Goal: Task Accomplishment & Management: Manage account settings

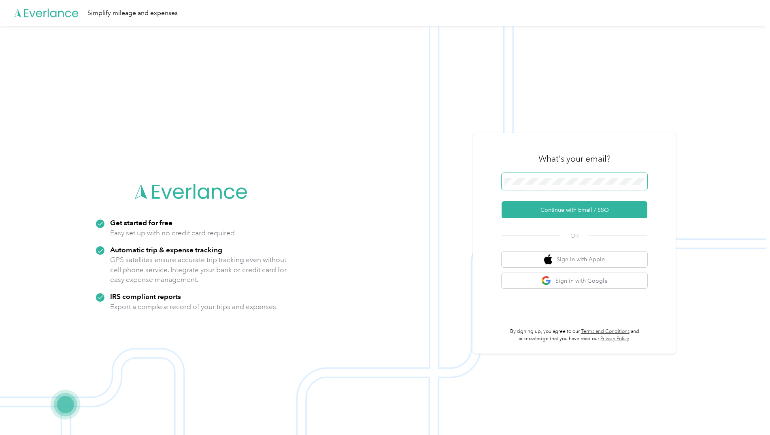
click at [554, 185] on span at bounding box center [575, 181] width 146 height 17
click at [583, 210] on button "Continue with Email / SSO" at bounding box center [575, 209] width 146 height 17
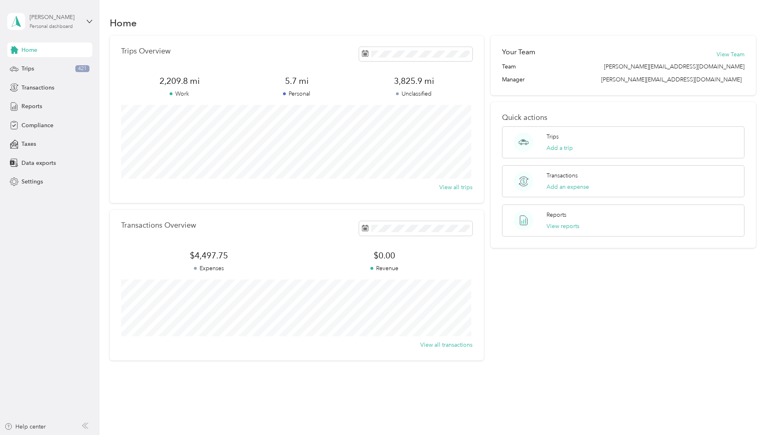
click at [50, 22] on div "[PERSON_NAME] Personal dashboard" at bounding box center [55, 21] width 51 height 16
click at [39, 245] on aside "[PERSON_NAME] Personal dashboard Home Trips 421 Transactions Reports Compliance…" at bounding box center [50, 217] width 100 height 435
click at [32, 70] on span "Trips" at bounding box center [27, 68] width 13 height 9
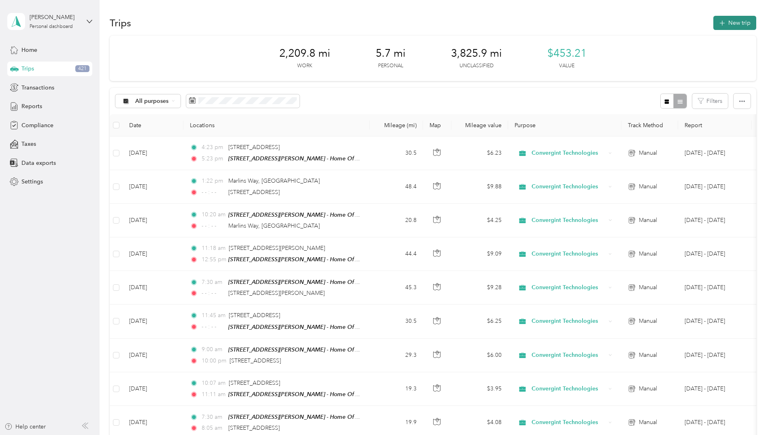
click at [735, 21] on button "New trip" at bounding box center [734, 23] width 43 height 14
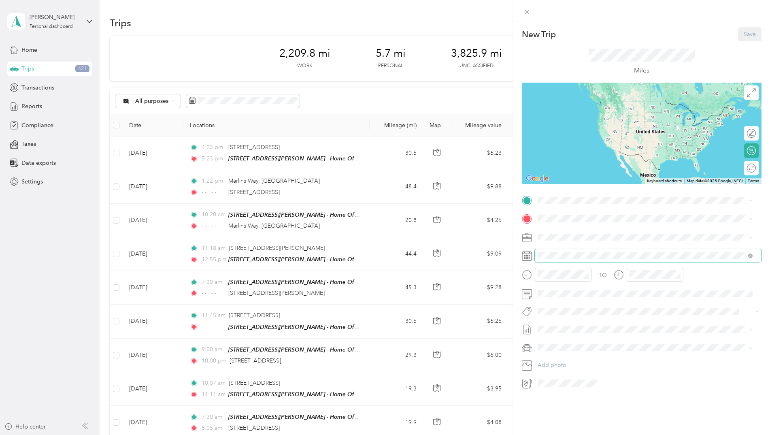
click at [551, 262] on span at bounding box center [648, 255] width 227 height 13
click at [554, 302] on icon at bounding box center [558, 301] width 8 height 8
click at [585, 328] on div "2" at bounding box center [586, 329] width 11 height 10
click at [585, 276] on icon "close-circle" at bounding box center [586, 275] width 6 height 6
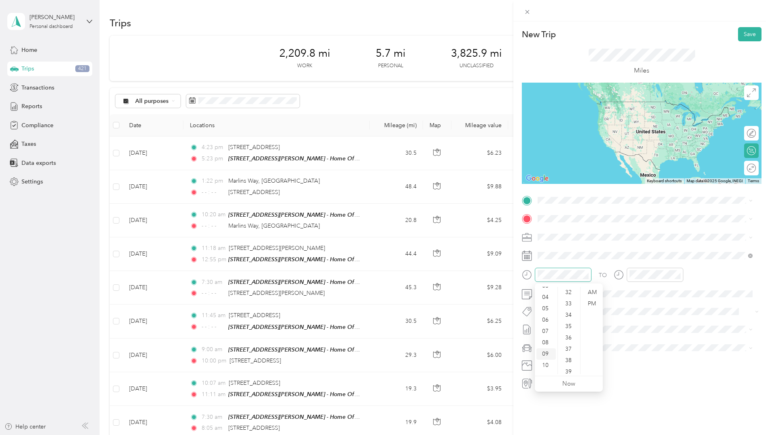
click at [549, 354] on div "09" at bounding box center [545, 353] width 19 height 11
click at [598, 290] on div "AM" at bounding box center [591, 292] width 19 height 11
click at [675, 275] on icon "close-circle" at bounding box center [678, 275] width 6 height 6
click at [635, 366] on div "11" at bounding box center [637, 368] width 19 height 11
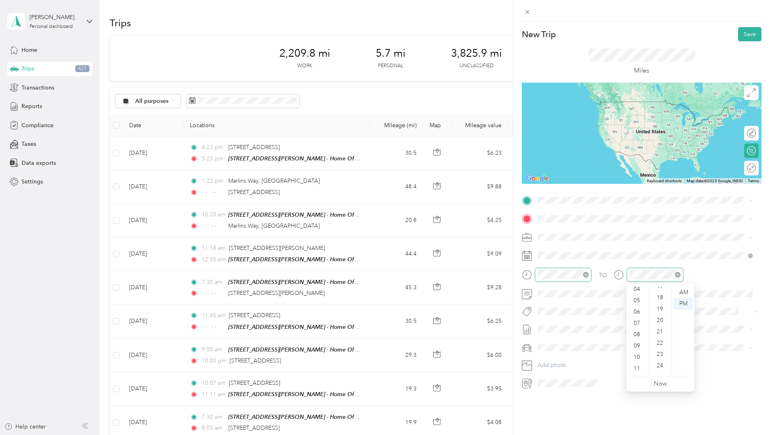
scroll to position [202, 0]
click at [661, 337] on div "22" at bounding box center [660, 339] width 19 height 11
click at [686, 291] on div "AM" at bounding box center [683, 292] width 19 height 11
click at [683, 289] on div "AM" at bounding box center [683, 292] width 19 height 11
click at [636, 365] on div "11" at bounding box center [637, 368] width 19 height 11
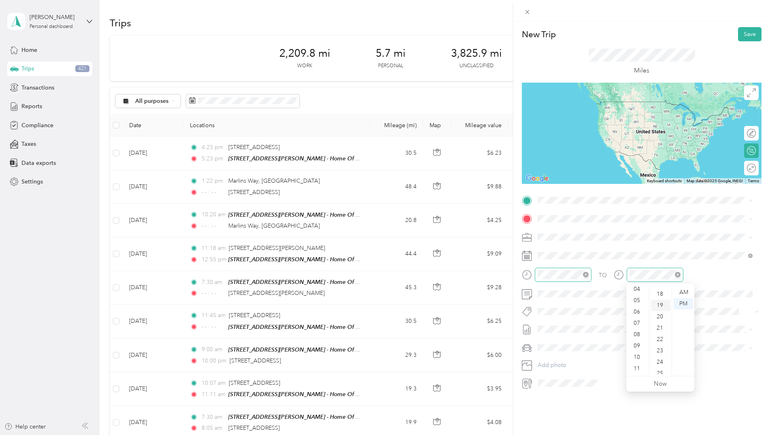
click at [656, 302] on div "19" at bounding box center [660, 305] width 19 height 11
click at [682, 291] on div "AM" at bounding box center [683, 292] width 19 height 11
click at [690, 259] on span at bounding box center [648, 255] width 227 height 13
click at [635, 367] on div "11" at bounding box center [637, 368] width 19 height 11
click at [635, 364] on div "11" at bounding box center [637, 368] width 19 height 11
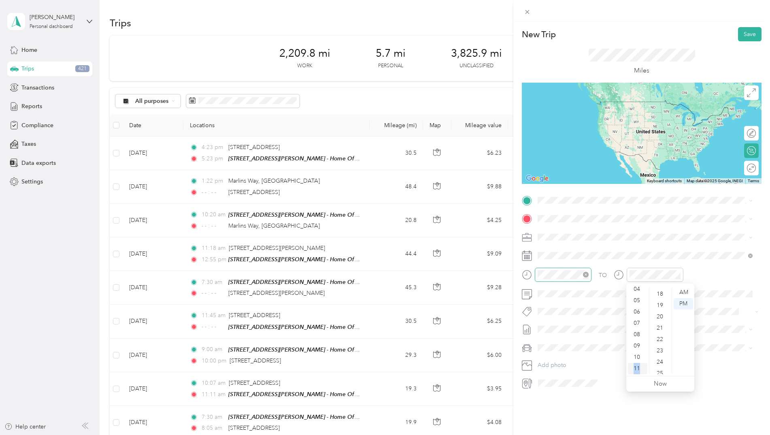
click at [635, 364] on div "11" at bounding box center [637, 368] width 19 height 11
click at [682, 292] on div "AM" at bounding box center [683, 292] width 19 height 11
click at [685, 289] on div "AM" at bounding box center [683, 292] width 19 height 11
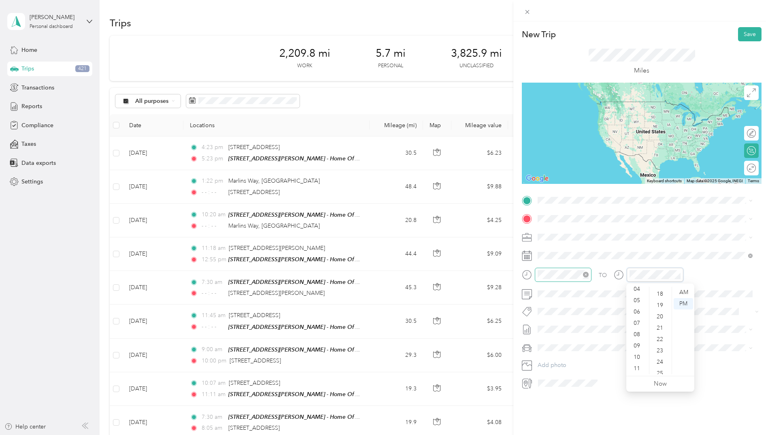
click at [592, 270] on div "TO" at bounding box center [642, 278] width 240 height 20
click at [635, 349] on div "09" at bounding box center [637, 345] width 19 height 11
click at [636, 360] on div "10" at bounding box center [637, 356] width 19 height 11
click at [637, 367] on div "11" at bounding box center [637, 368] width 19 height 11
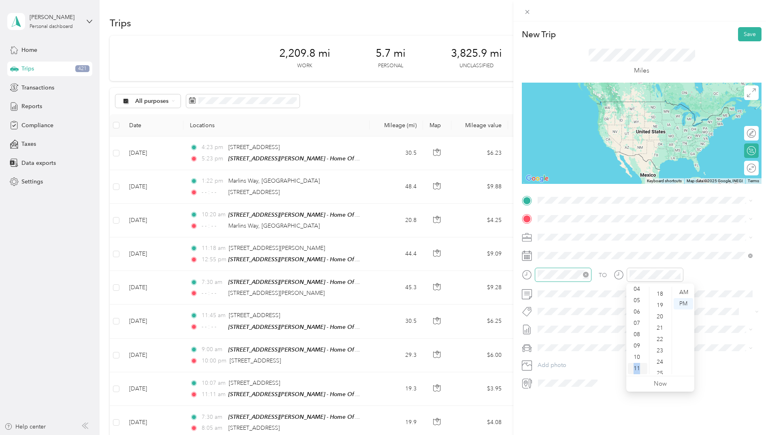
click at [637, 367] on div "11" at bounding box center [637, 368] width 19 height 11
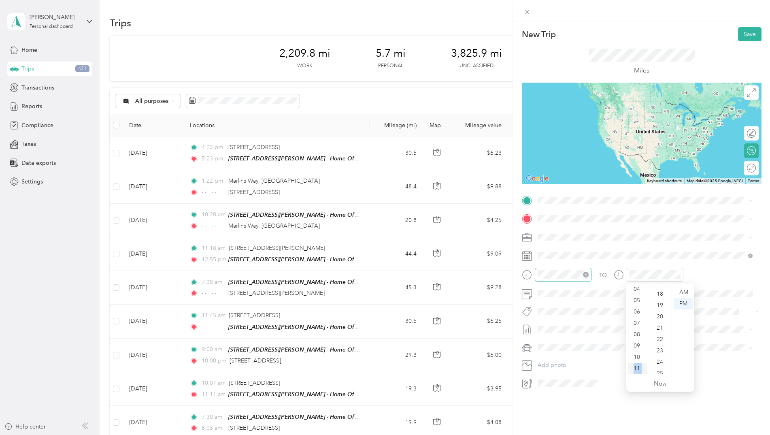
click at [637, 367] on div "11" at bounding box center [637, 368] width 19 height 11
click at [583, 240] on span "[STREET_ADDRESS][PERSON_NAME][US_STATE]" at bounding box center [616, 241] width 126 height 7
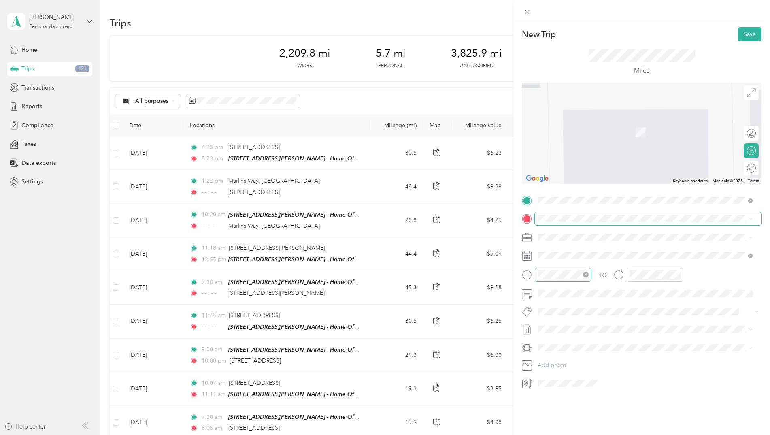
click at [555, 215] on span at bounding box center [648, 218] width 227 height 13
drag, startPoint x: 555, startPoint y: 215, endPoint x: 537, endPoint y: 220, distance: 19.4
click at [537, 220] on span at bounding box center [648, 218] width 227 height 13
click at [537, 219] on span at bounding box center [648, 218] width 227 height 13
click at [634, 249] on span "[STREET_ADDRESS][US_STATE]" at bounding box center [593, 247] width 81 height 7
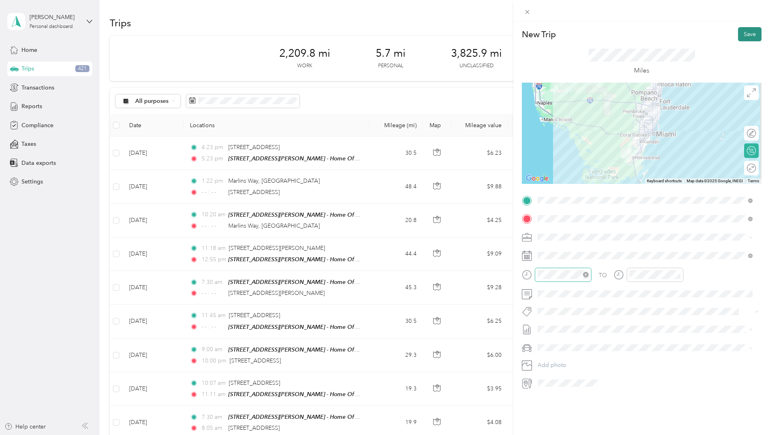
click at [742, 34] on button "Save" at bounding box center [749, 34] width 23 height 14
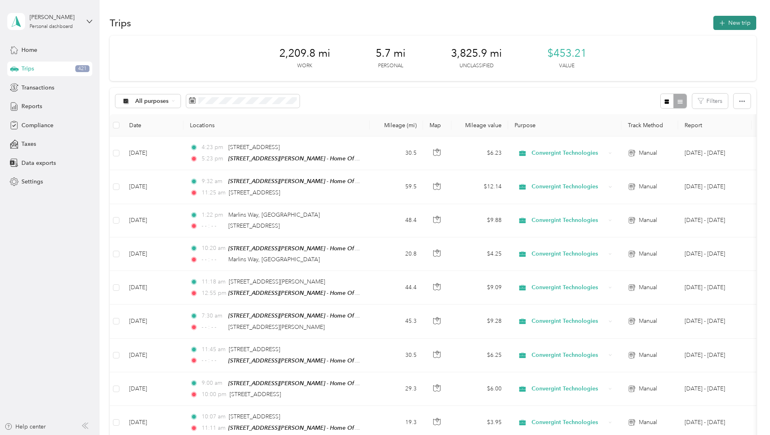
click at [730, 22] on button "New trip" at bounding box center [734, 23] width 43 height 14
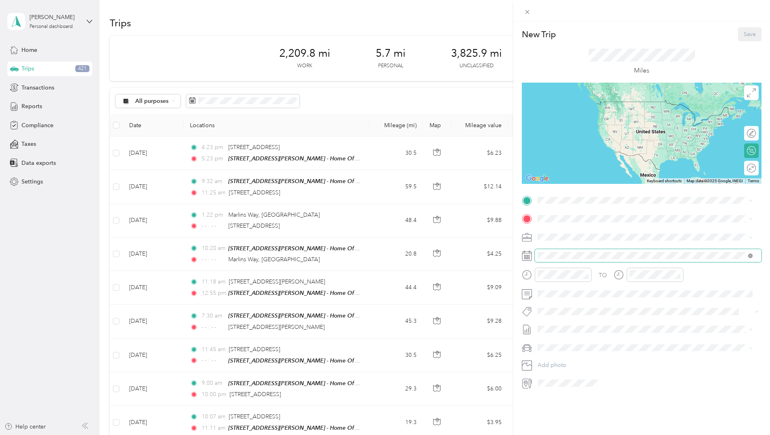
click at [751, 254] on icon at bounding box center [750, 255] width 4 height 4
click at [557, 302] on icon at bounding box center [558, 301] width 4 height 7
click at [585, 330] on div "2" at bounding box center [586, 329] width 11 height 10
click at [437, 264] on div "New Trip Save This trip cannot be edited because it is either under review, app…" at bounding box center [385, 217] width 770 height 435
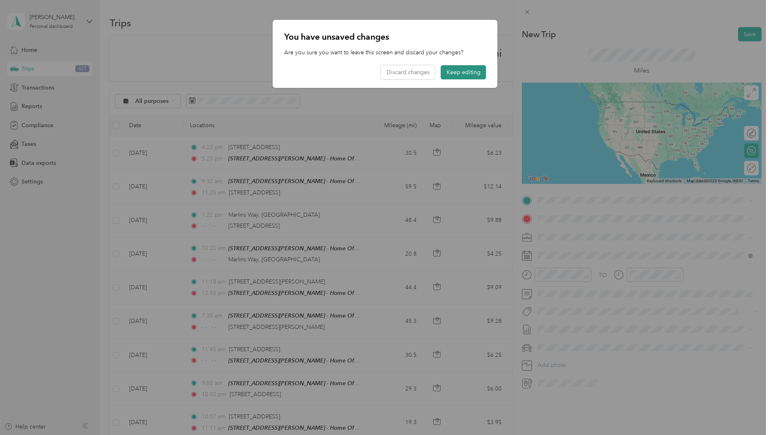
click at [458, 71] on button "Keep editing" at bounding box center [463, 72] width 45 height 14
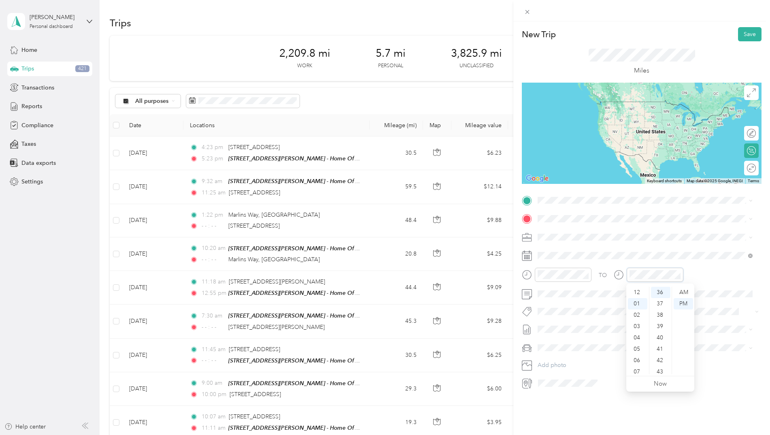
scroll to position [11, 0]
click at [618, 276] on div at bounding box center [649, 275] width 70 height 14
click at [592, 233] on span "[STREET_ADDRESS][US_STATE]" at bounding box center [593, 229] width 81 height 7
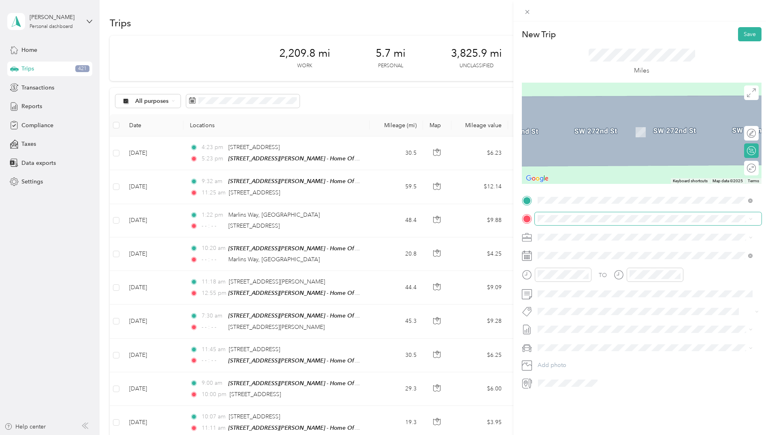
click at [540, 214] on span at bounding box center [648, 218] width 227 height 13
click at [580, 258] on span "[STREET_ADDRESS][PERSON_NAME][US_STATE]" at bounding box center [616, 259] width 126 height 7
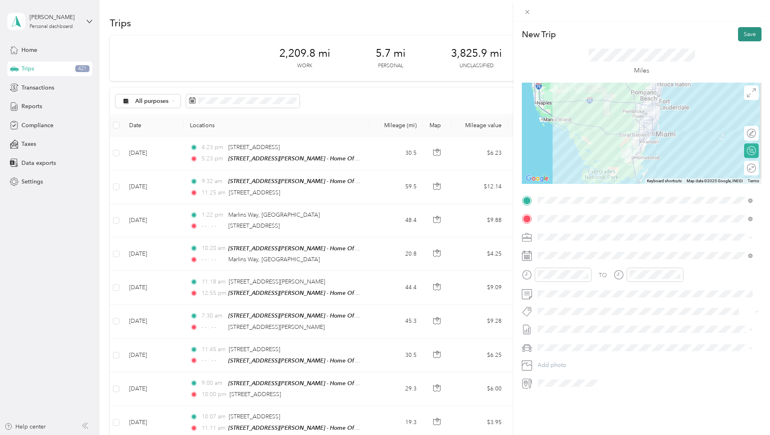
click at [740, 32] on button "Save" at bounding box center [749, 34] width 23 height 14
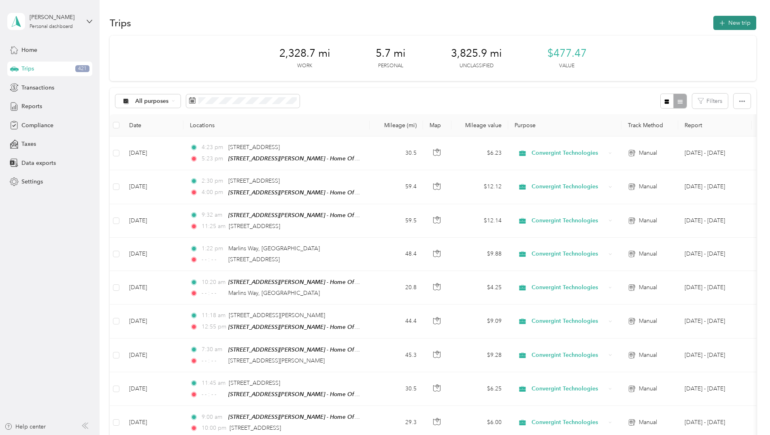
click at [732, 25] on button "New trip" at bounding box center [734, 23] width 43 height 14
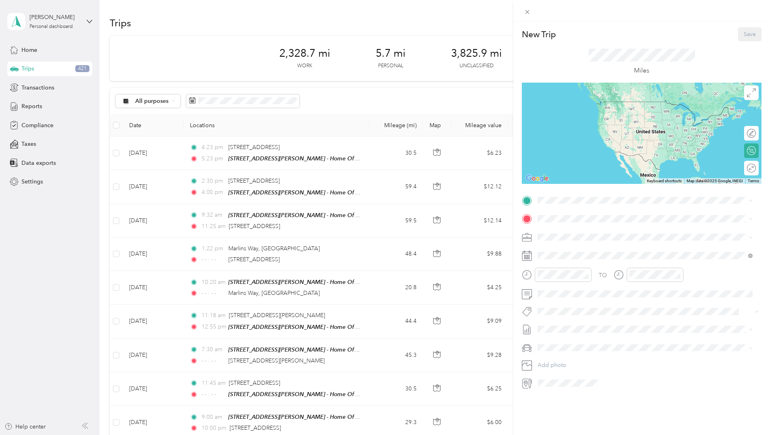
click at [568, 234] on strong "[STREET_ADDRESS][PERSON_NAME] - Home Office" at bounding box center [623, 232] width 141 height 7
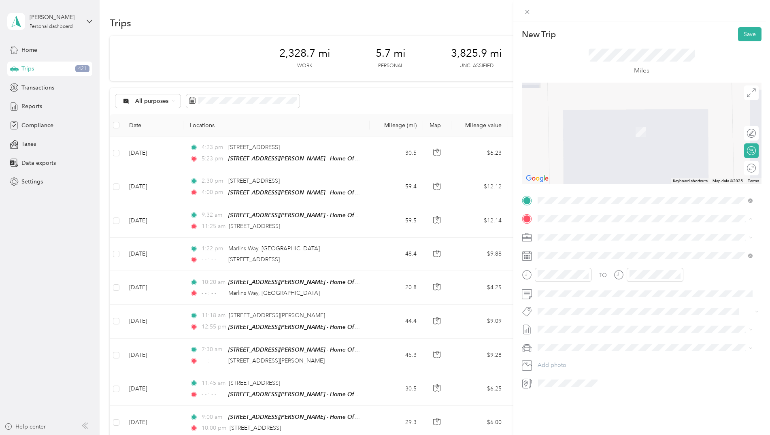
click at [634, 251] on span "[STREET_ADDRESS][US_STATE]" at bounding box center [593, 247] width 81 height 7
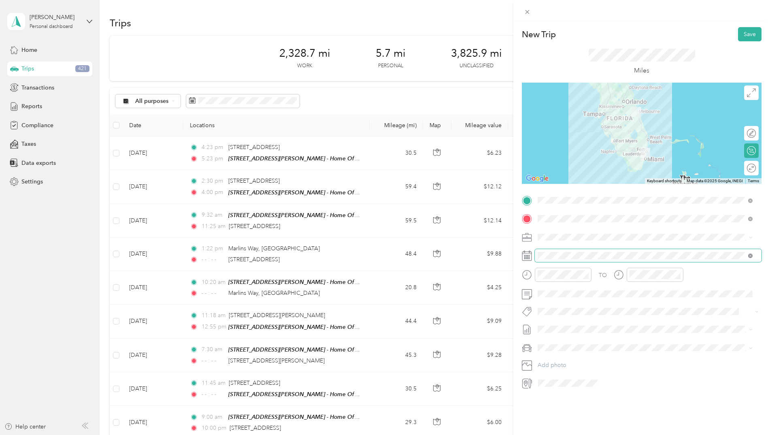
click at [750, 255] on icon at bounding box center [750, 255] width 4 height 4
click at [559, 298] on icon at bounding box center [558, 301] width 4 height 7
click at [566, 343] on div "7" at bounding box center [565, 342] width 11 height 10
click at [470, 268] on div "New Trip Save This trip cannot be edited because it is either under review, app…" at bounding box center [385, 217] width 770 height 435
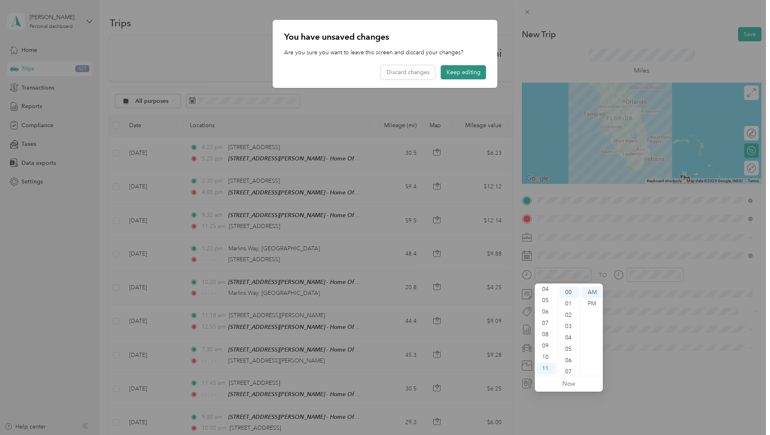
click at [463, 72] on button "Keep editing" at bounding box center [463, 72] width 45 height 14
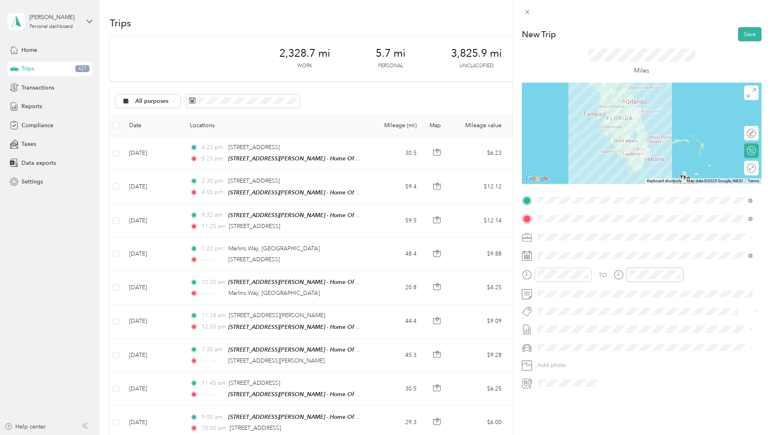
click at [524, 270] on div "TO" at bounding box center [642, 278] width 240 height 20
click at [749, 36] on button "Save" at bounding box center [749, 34] width 23 height 14
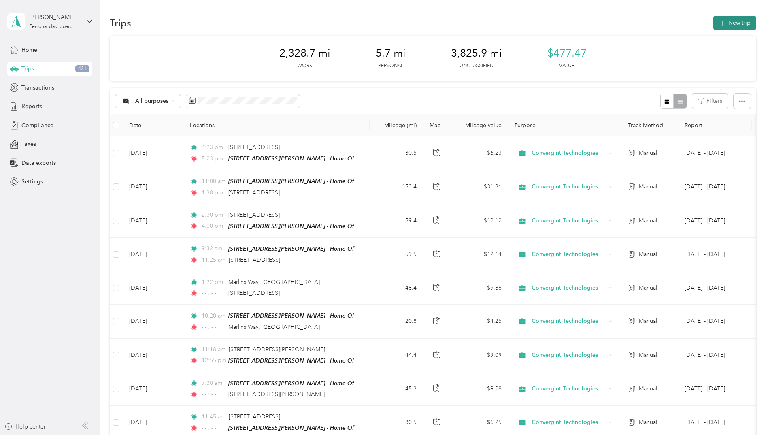
click at [734, 23] on button "New trip" at bounding box center [734, 23] width 43 height 14
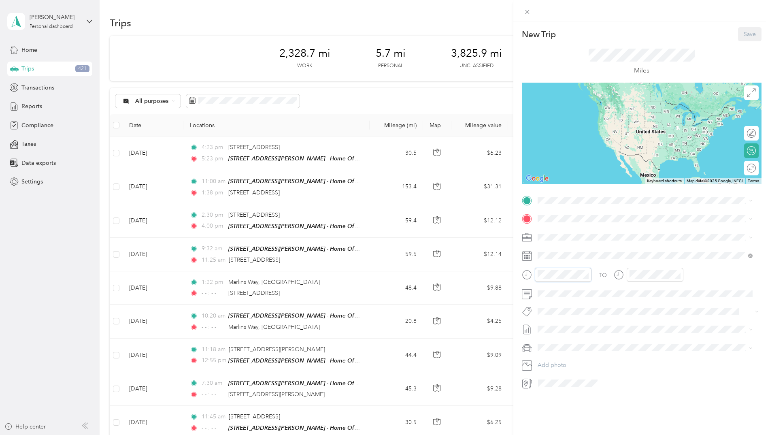
click at [527, 275] on div at bounding box center [557, 275] width 70 height 14
click at [611, 274] on div "TO" at bounding box center [642, 278] width 240 height 20
click at [552, 203] on div "TO Add photo" at bounding box center [642, 292] width 240 height 196
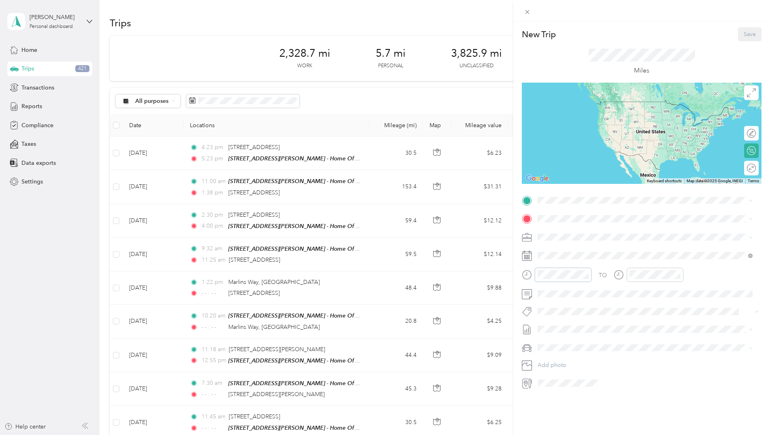
drag, startPoint x: 554, startPoint y: 206, endPoint x: 511, endPoint y: 272, distance: 78.0
click at [512, 272] on div "New Trip Save This trip cannot be edited because it is either under review, app…" at bounding box center [385, 217] width 770 height 435
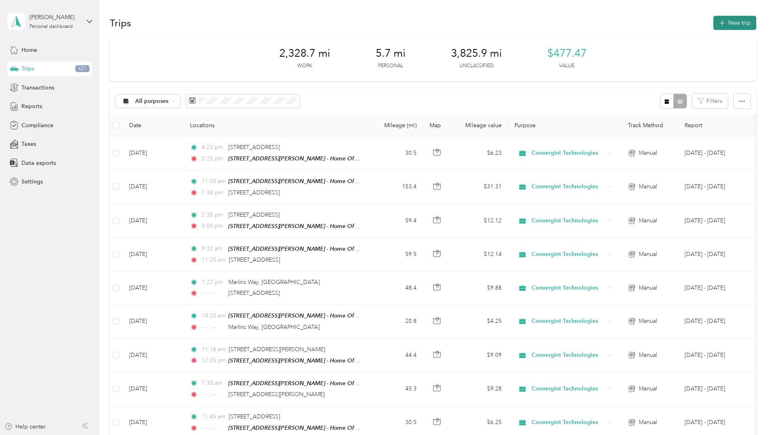
click at [734, 21] on button "New trip" at bounding box center [734, 23] width 43 height 14
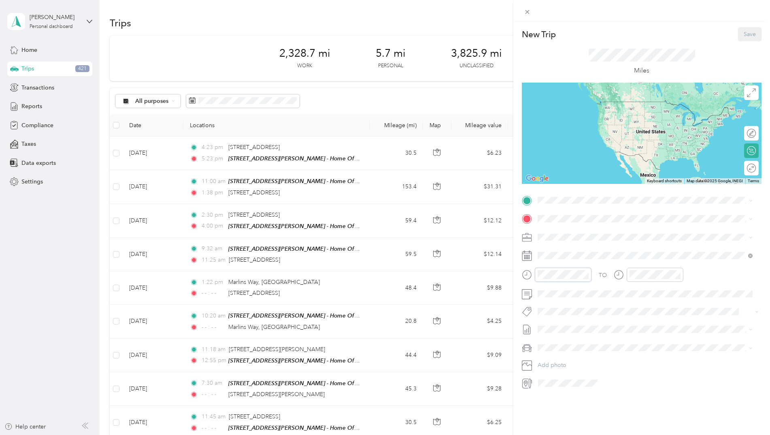
click at [463, 269] on div "New Trip Save This trip cannot be edited because it is either under review, app…" at bounding box center [385, 217] width 770 height 435
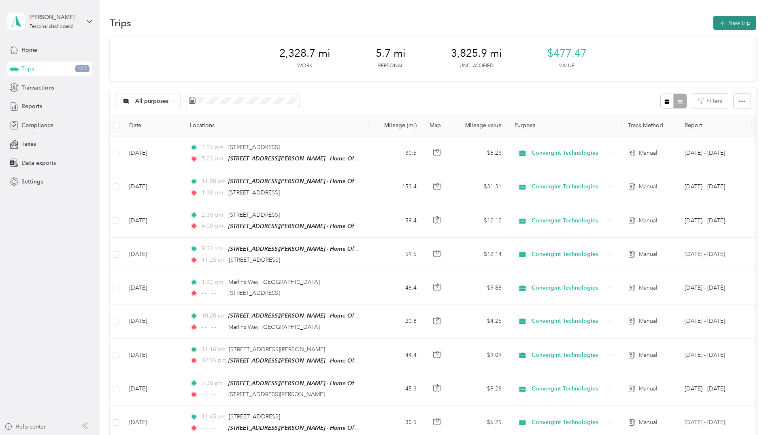
click at [735, 21] on button "New trip" at bounding box center [734, 23] width 43 height 14
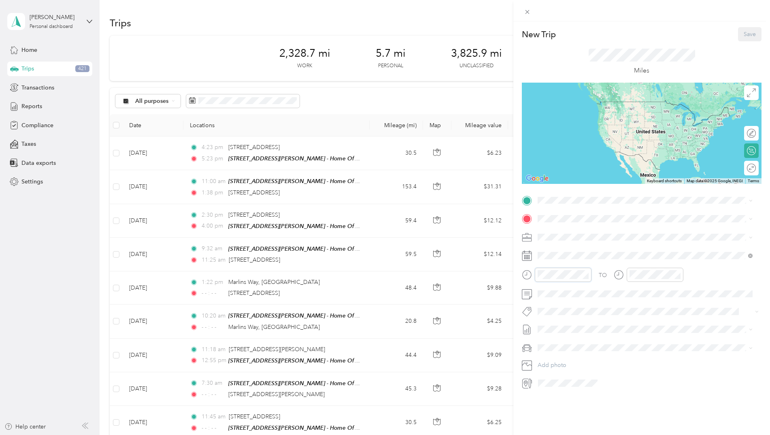
click at [510, 272] on div "New Trip Save This trip cannot be edited because it is either under review, app…" at bounding box center [385, 217] width 770 height 435
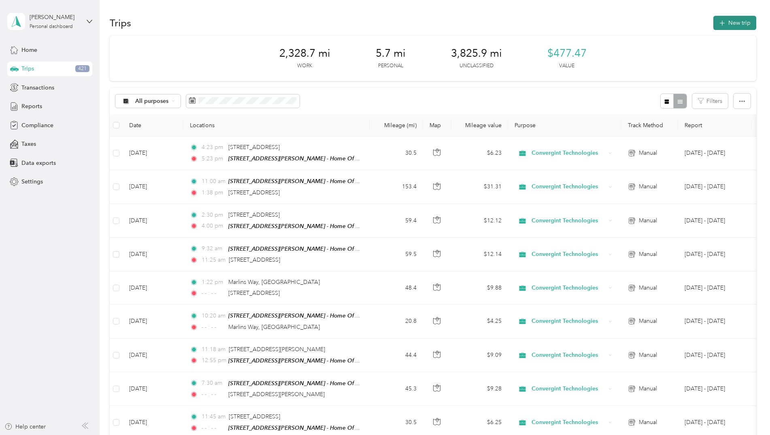
click at [729, 23] on button "New trip" at bounding box center [734, 23] width 43 height 14
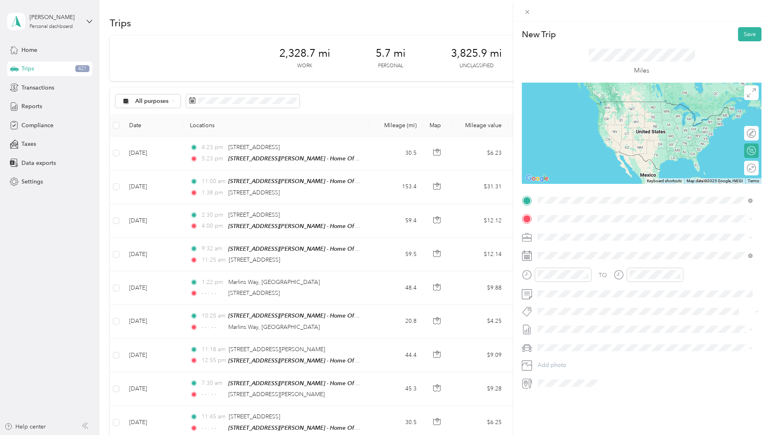
click at [611, 230] on span "[STREET_ADDRESS][US_STATE]" at bounding box center [593, 229] width 81 height 7
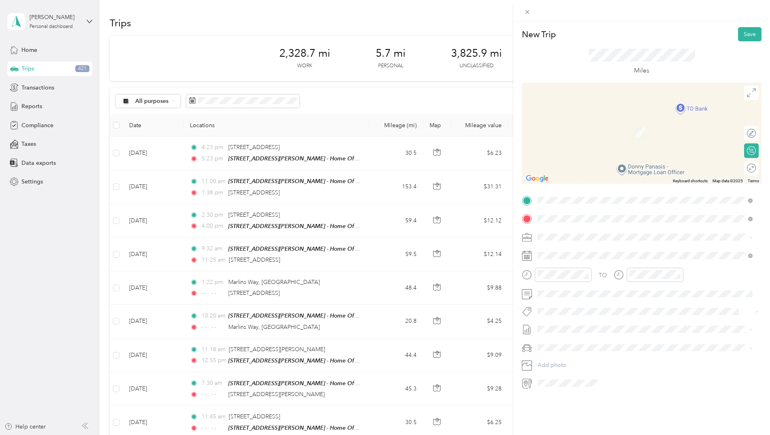
click at [570, 250] on strong "[STREET_ADDRESS][PERSON_NAME] - Home Office" at bounding box center [623, 250] width 141 height 7
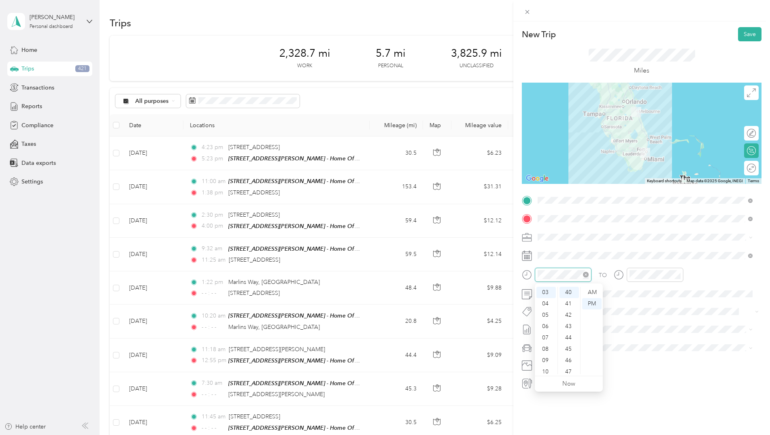
scroll to position [34, 0]
click at [607, 268] on div "TO" at bounding box center [642, 278] width 240 height 20
click at [724, 300] on span at bounding box center [648, 293] width 227 height 13
click at [747, 33] on button "Save" at bounding box center [749, 34] width 23 height 14
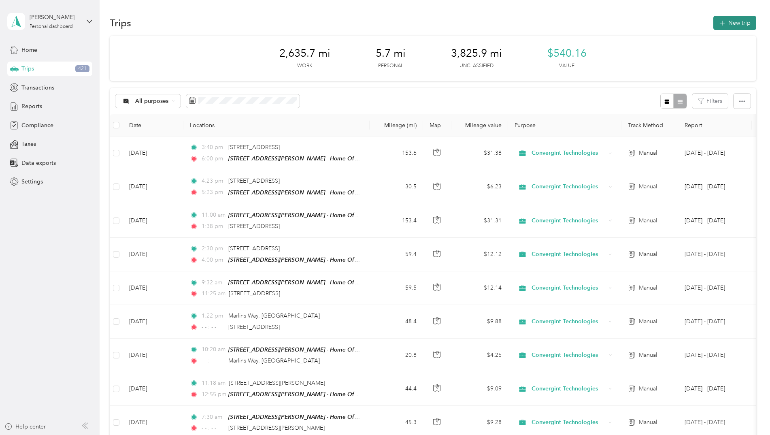
click at [732, 22] on button "New trip" at bounding box center [734, 23] width 43 height 14
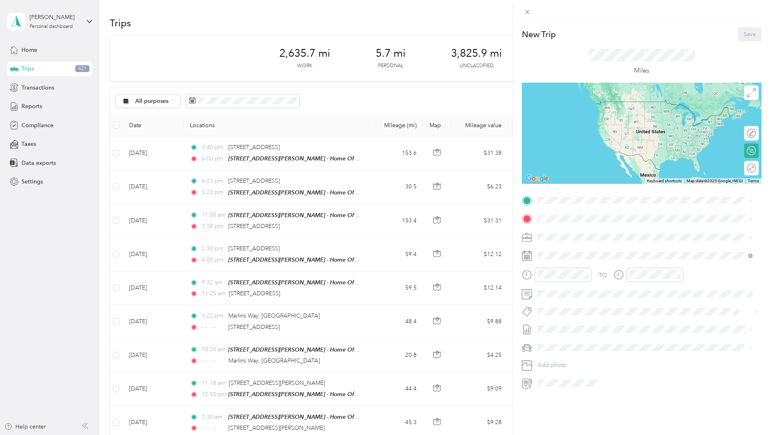
click at [577, 241] on span "[STREET_ADDRESS][PERSON_NAME][US_STATE]" at bounding box center [616, 240] width 126 height 7
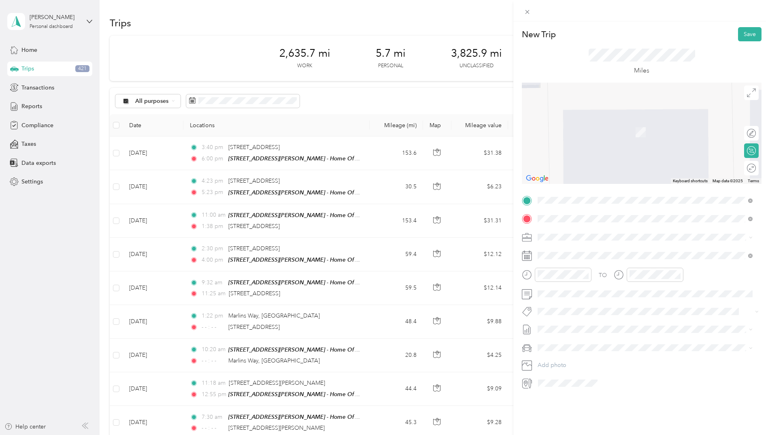
click at [567, 247] on span "[STREET_ADDRESS][US_STATE]" at bounding box center [593, 247] width 81 height 7
click at [568, 268] on span "[STREET_ADDRESS][US_STATE]" at bounding box center [593, 264] width 81 height 7
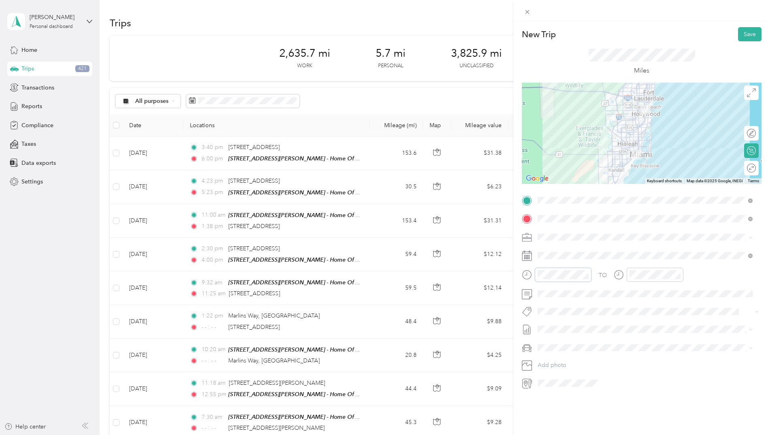
click at [468, 253] on div "New Trip Save This trip cannot be edited because it is either under review, app…" at bounding box center [385, 217] width 770 height 435
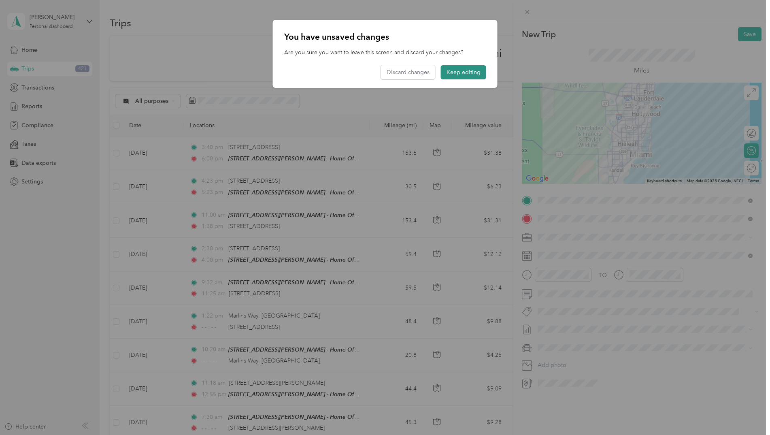
click at [470, 72] on button "Keep editing" at bounding box center [463, 72] width 45 height 14
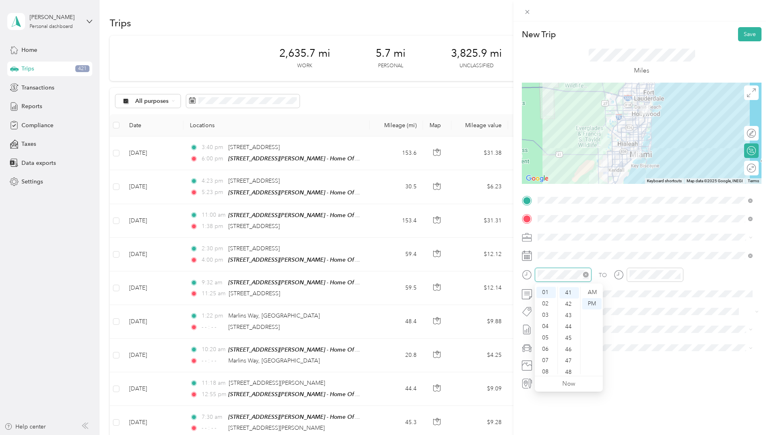
scroll to position [465, 0]
click at [550, 370] on div "08" at bounding box center [545, 371] width 19 height 11
click at [568, 291] on div "00" at bounding box center [569, 292] width 19 height 11
click at [550, 261] on div "TO Add photo" at bounding box center [642, 292] width 240 height 196
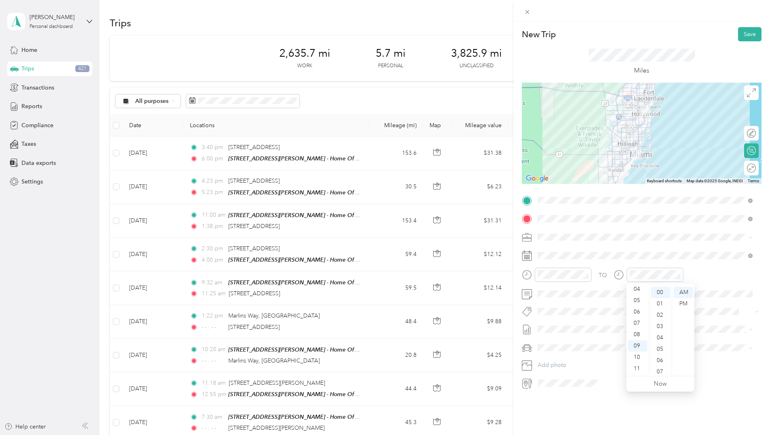
click at [730, 300] on div "TO Add photo" at bounding box center [642, 292] width 240 height 196
click at [636, 350] on div "09" at bounding box center [637, 350] width 19 height 11
click at [658, 291] on div "00" at bounding box center [660, 292] width 19 height 11
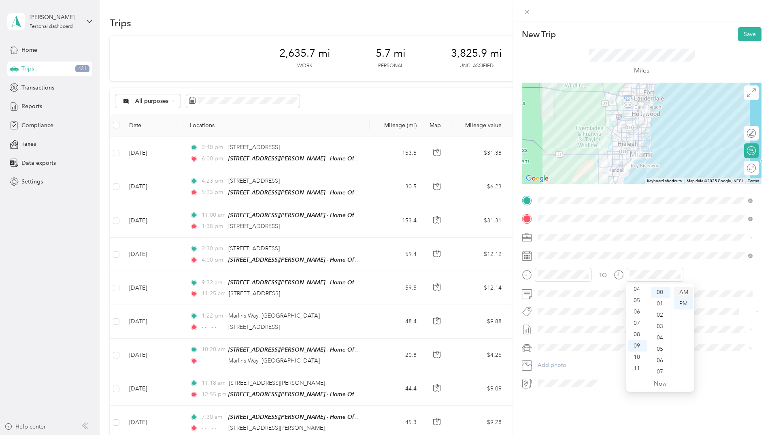
click at [685, 292] on div "AM" at bounding box center [683, 292] width 19 height 11
click at [744, 33] on button "Save" at bounding box center [749, 34] width 23 height 14
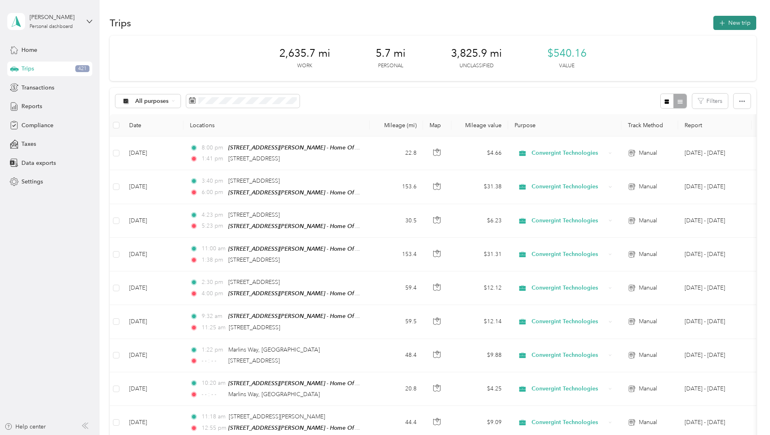
click at [732, 19] on button "New trip" at bounding box center [734, 23] width 43 height 14
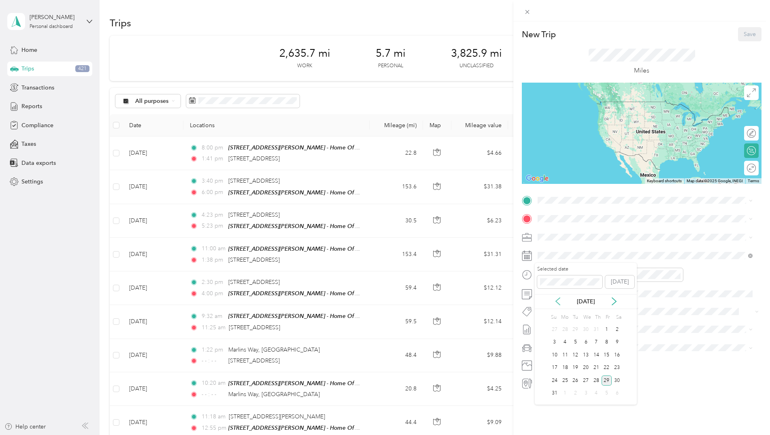
click at [558, 298] on icon at bounding box center [558, 301] width 8 height 8
click at [574, 341] on div "8" at bounding box center [575, 342] width 11 height 10
click at [480, 272] on div "New Trip Save This trip cannot be edited because it is either under review, app…" at bounding box center [385, 217] width 770 height 435
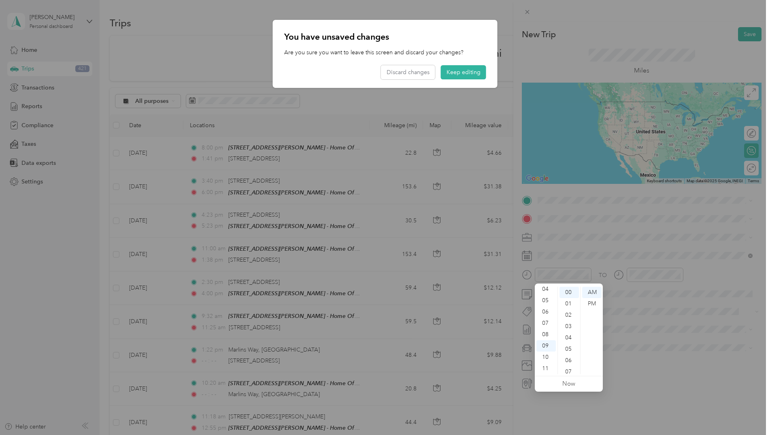
drag, startPoint x: 656, startPoint y: 331, endPoint x: 657, endPoint y: 327, distance: 4.1
click at [656, 328] on div at bounding box center [385, 217] width 770 height 435
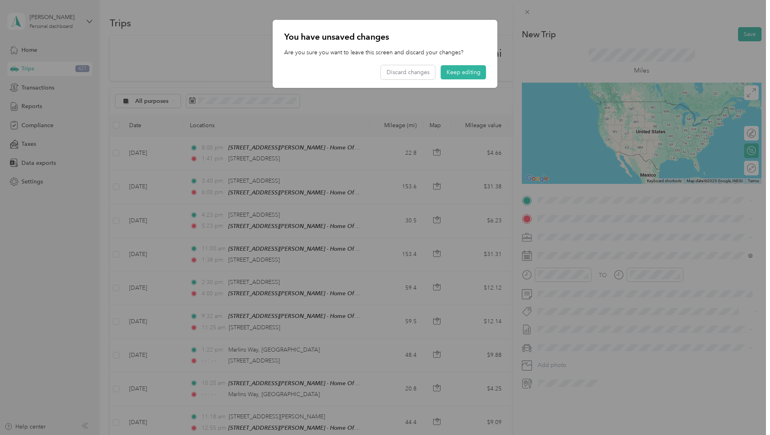
click at [657, 272] on div at bounding box center [385, 217] width 770 height 435
click at [455, 69] on button "Keep editing" at bounding box center [463, 72] width 45 height 14
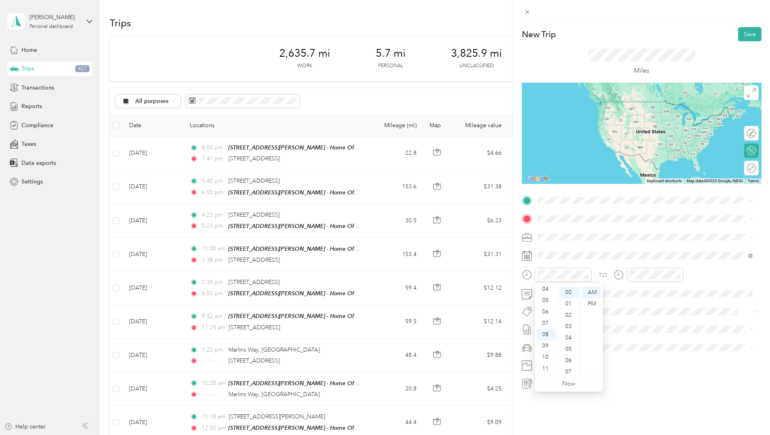
click at [654, 321] on div "TO Add photo" at bounding box center [642, 292] width 240 height 196
click at [621, 272] on div at bounding box center [649, 275] width 70 height 14
click at [684, 291] on div "AM" at bounding box center [683, 292] width 19 height 11
click at [583, 235] on strong "[STREET_ADDRESS][PERSON_NAME] - Home Office" at bounding box center [623, 232] width 141 height 7
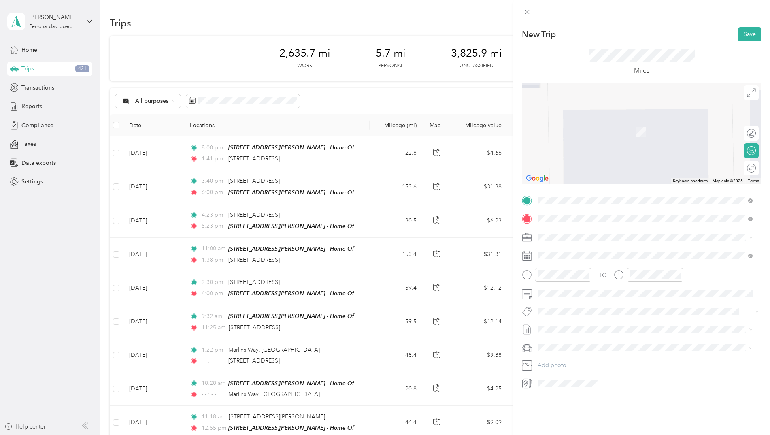
click at [682, 415] on div "New Trip Save This trip cannot be edited because it is either under review, app…" at bounding box center [641, 238] width 257 height 435
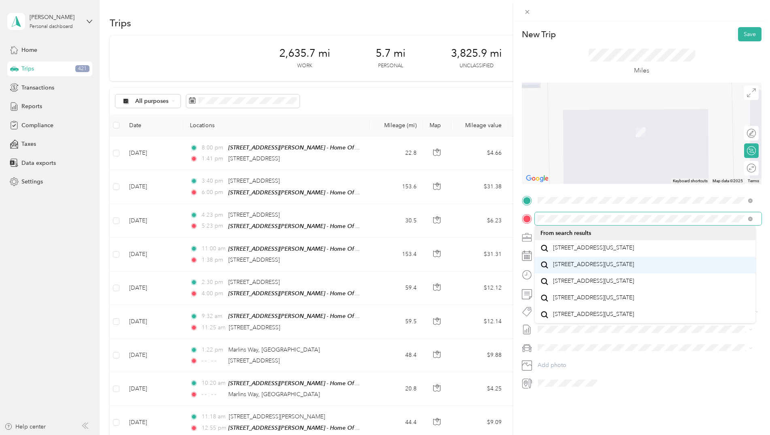
scroll to position [14, 0]
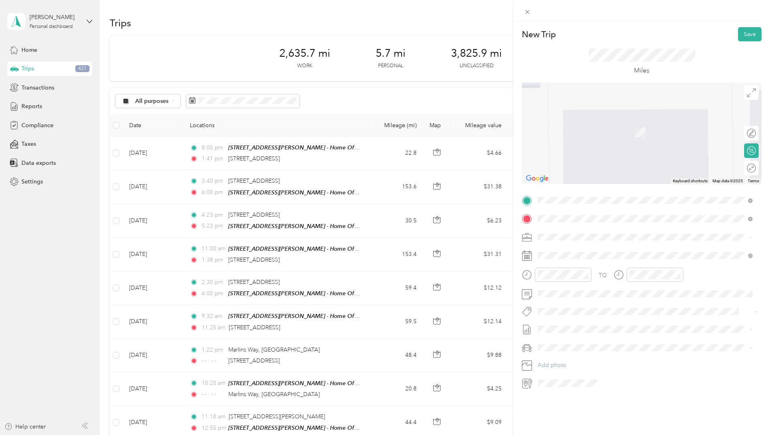
click at [617, 304] on div "[STREET_ADDRESS][US_STATE]" at bounding box center [645, 298] width 209 height 11
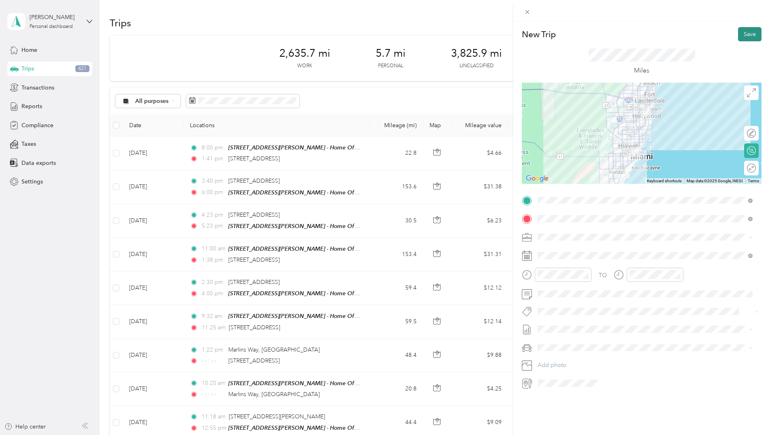
click at [745, 33] on button "Save" at bounding box center [749, 34] width 23 height 14
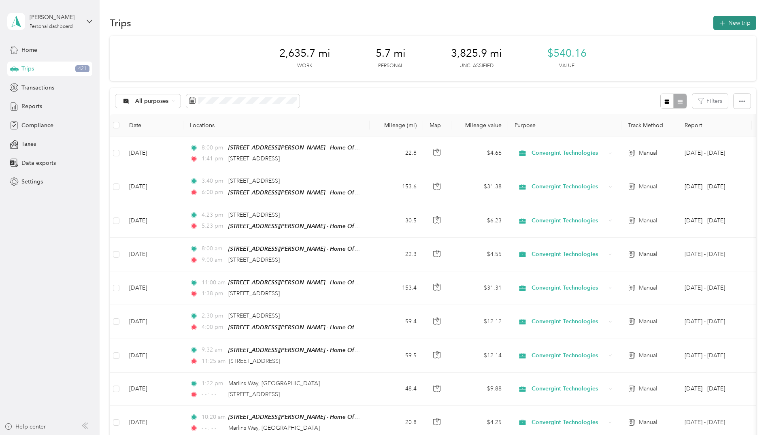
click at [728, 22] on button "New trip" at bounding box center [734, 23] width 43 height 14
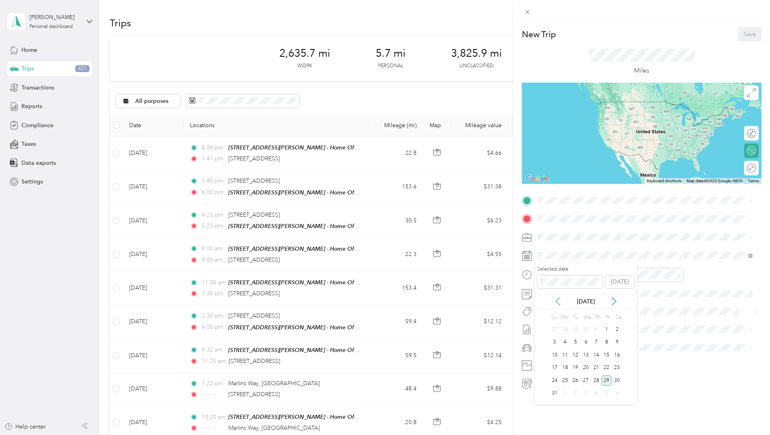
click at [556, 298] on icon at bounding box center [558, 301] width 8 height 8
click at [557, 298] on icon at bounding box center [558, 301] width 8 height 8
click at [615, 302] on icon at bounding box center [614, 301] width 4 height 7
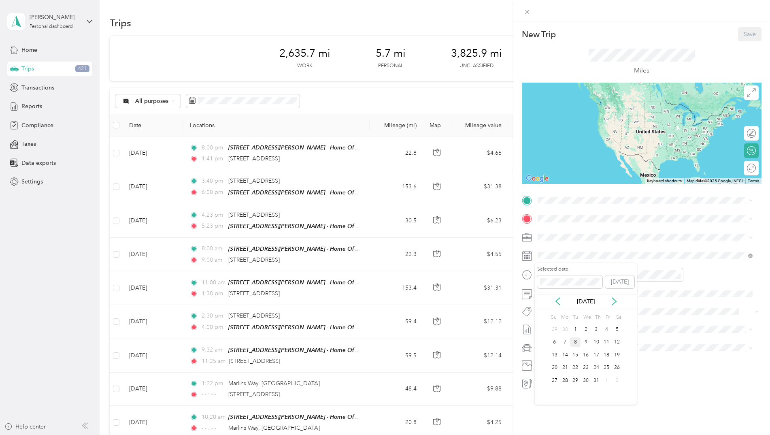
click at [572, 343] on div "8" at bounding box center [575, 342] width 11 height 10
click at [429, 260] on div "New Trip Save This trip cannot be edited because it is either under review, app…" at bounding box center [385, 217] width 770 height 435
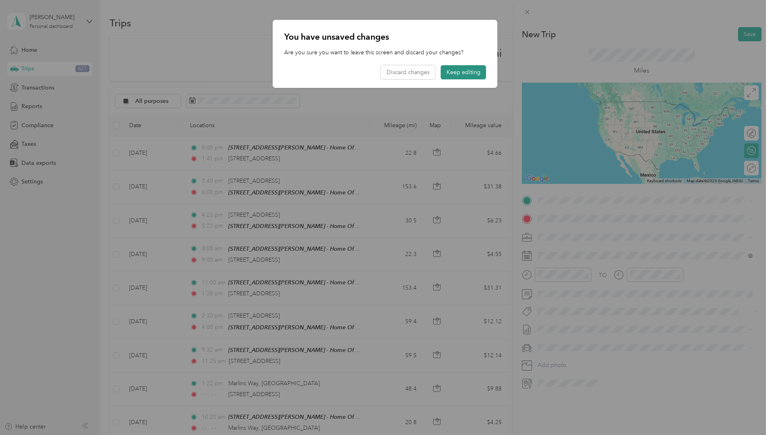
click at [477, 70] on button "Keep editing" at bounding box center [463, 72] width 45 height 14
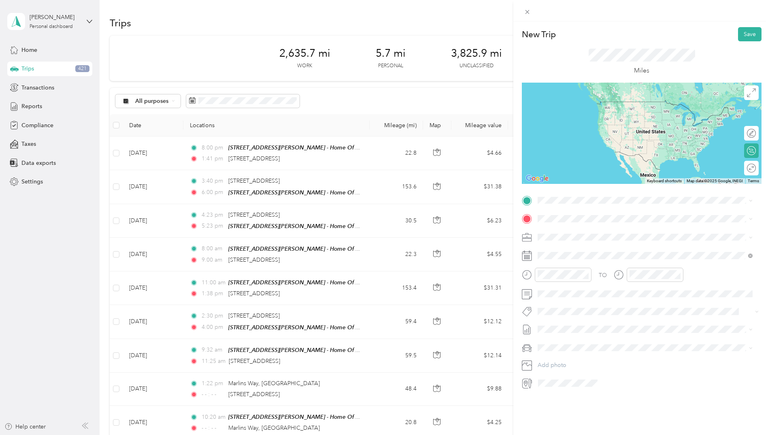
click at [528, 274] on icon at bounding box center [527, 275] width 10 height 10
click at [547, 366] on div "11" at bounding box center [545, 368] width 19 height 11
click at [586, 290] on div "AM" at bounding box center [591, 292] width 19 height 11
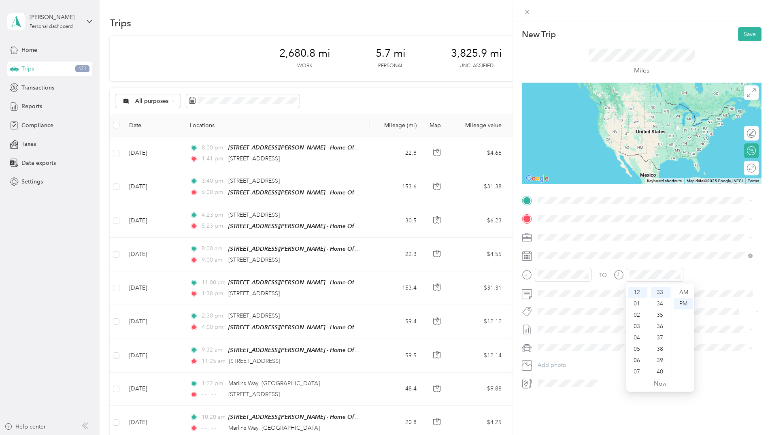
click at [709, 305] on div "TO Add photo" at bounding box center [642, 292] width 240 height 196
click at [596, 249] on span "[STREET_ADDRESS][US_STATE]" at bounding box center [593, 245] width 81 height 7
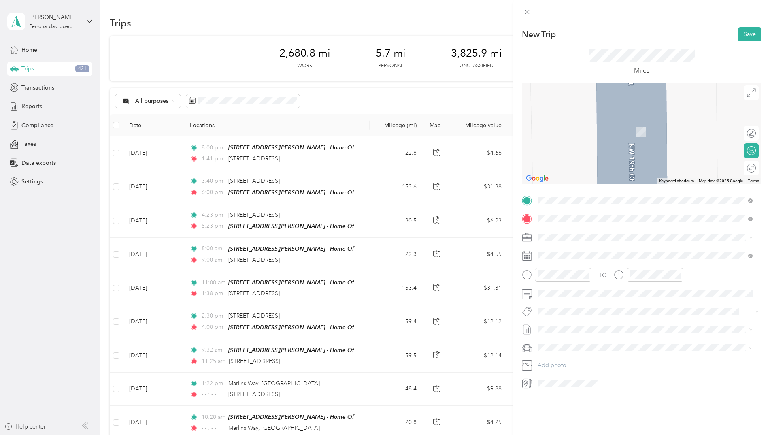
click at [624, 251] on span "[STREET_ADDRESS][US_STATE]" at bounding box center [593, 247] width 81 height 7
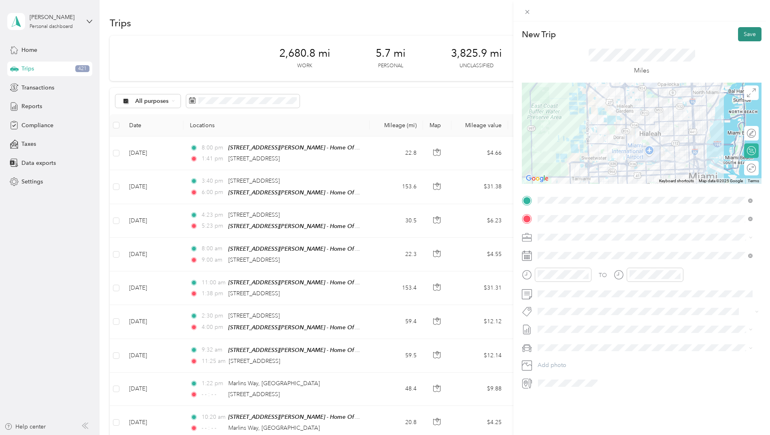
click at [742, 34] on button "Save" at bounding box center [749, 34] width 23 height 14
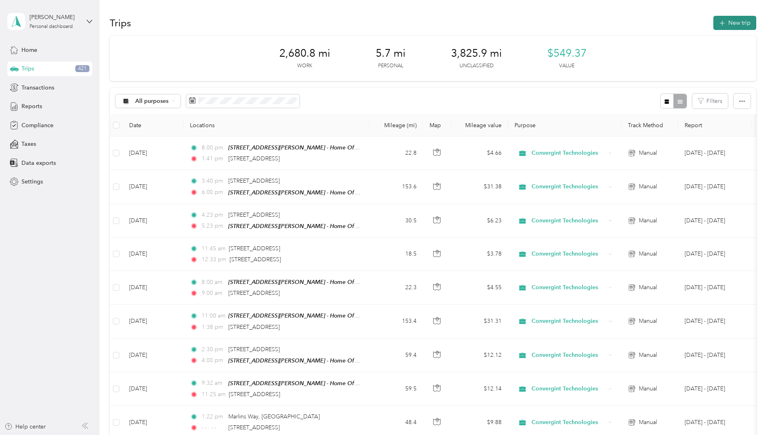
click at [734, 21] on button "New trip" at bounding box center [734, 23] width 43 height 14
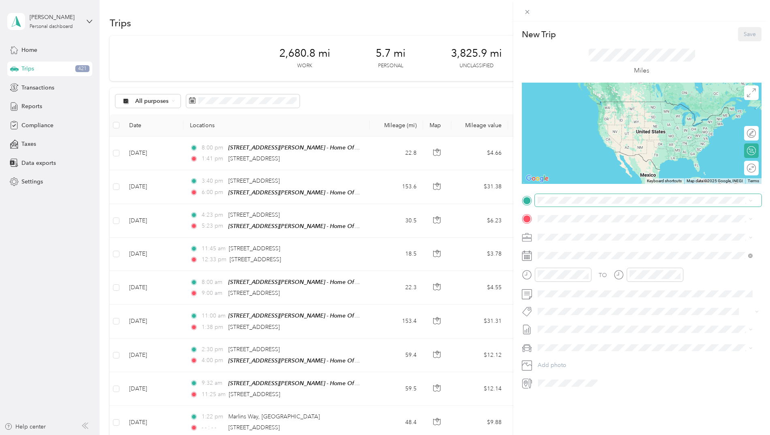
click at [559, 205] on span at bounding box center [648, 200] width 227 height 13
click at [580, 232] on span "[STREET_ADDRESS][US_STATE]" at bounding box center [593, 229] width 81 height 7
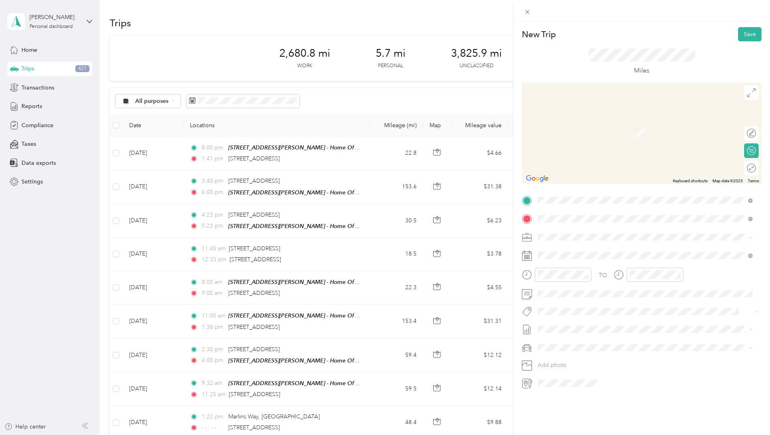
click at [583, 253] on div "[STREET_ADDRESS][PERSON_NAME] - Home Office [STREET_ADDRESS][PERSON_NAME][US_ST…" at bounding box center [623, 255] width 141 height 17
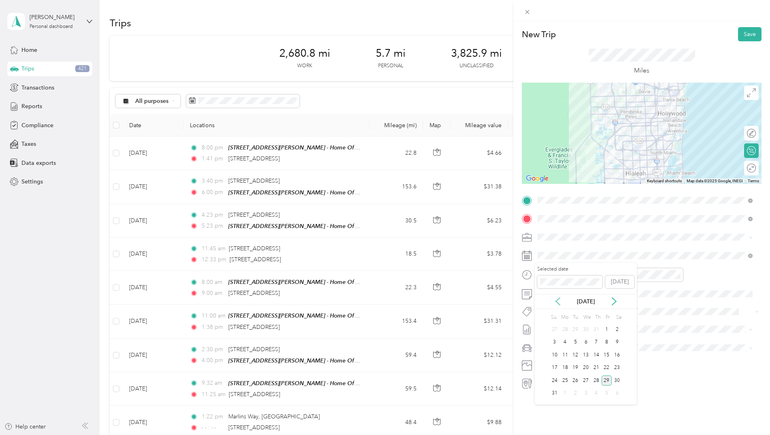
click at [556, 300] on icon at bounding box center [558, 301] width 8 height 8
click at [575, 342] on div "8" at bounding box center [575, 342] width 11 height 10
click at [636, 324] on div "04" at bounding box center [637, 326] width 19 height 11
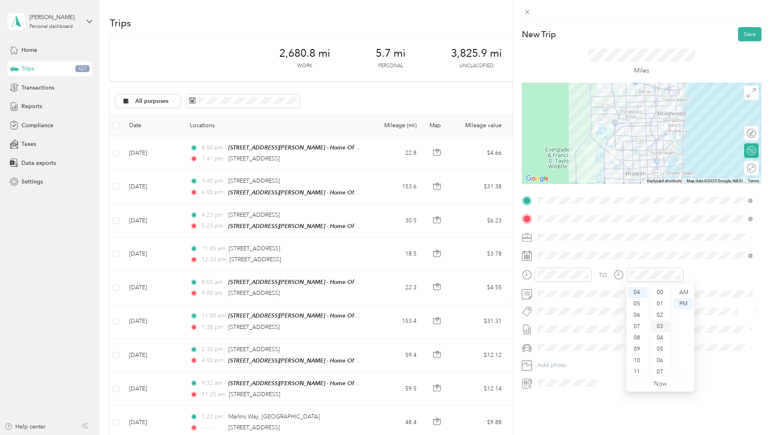
click at [661, 322] on div "03" at bounding box center [660, 326] width 19 height 11
click at [584, 417] on div "New Trip Save This trip cannot be edited because it is either under review, app…" at bounding box center [641, 238] width 257 height 435
click at [748, 34] on button "Save" at bounding box center [749, 34] width 23 height 14
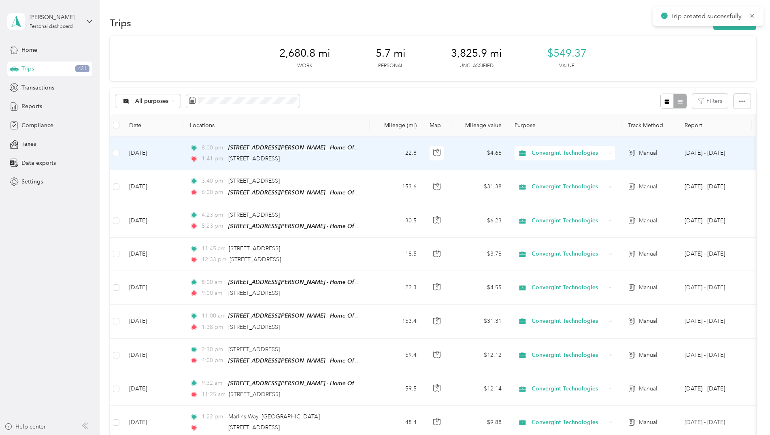
click at [266, 147] on span "[STREET_ADDRESS][PERSON_NAME] - Home Office ([STREET_ADDRESS][PERSON_NAME][US_S…" at bounding box center [361, 147] width 266 height 7
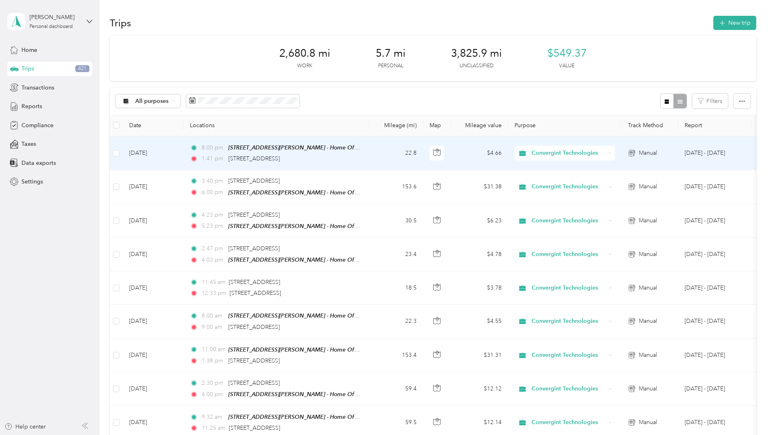
click at [266, 125] on button "Edit Place" at bounding box center [255, 128] width 46 height 14
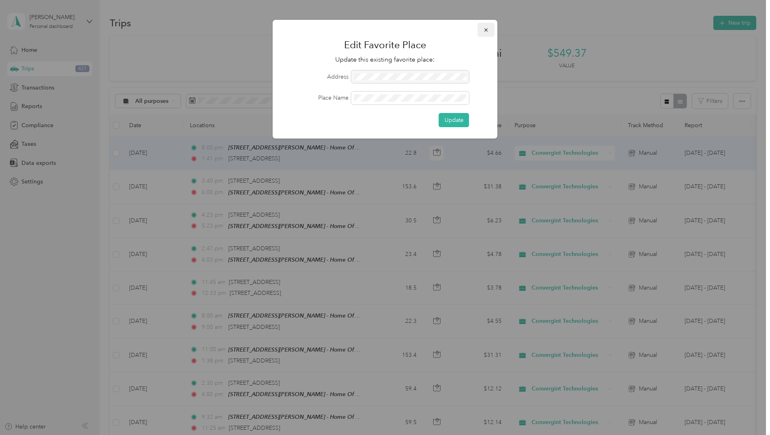
click at [487, 30] on icon "button" at bounding box center [485, 29] width 3 height 3
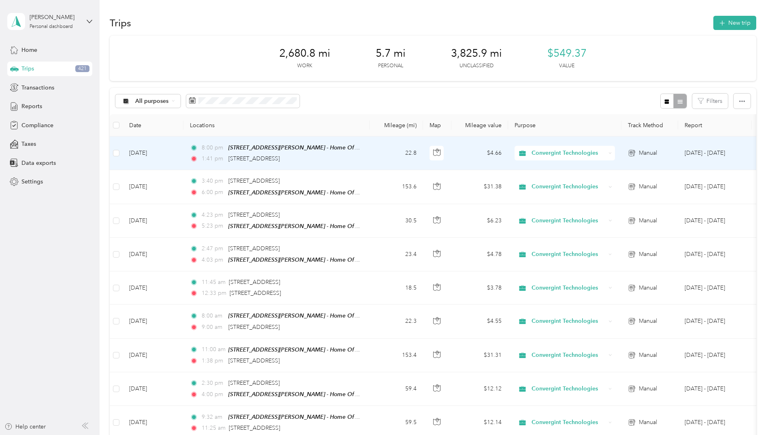
click at [139, 152] on td "[DATE]" at bounding box center [153, 153] width 61 height 34
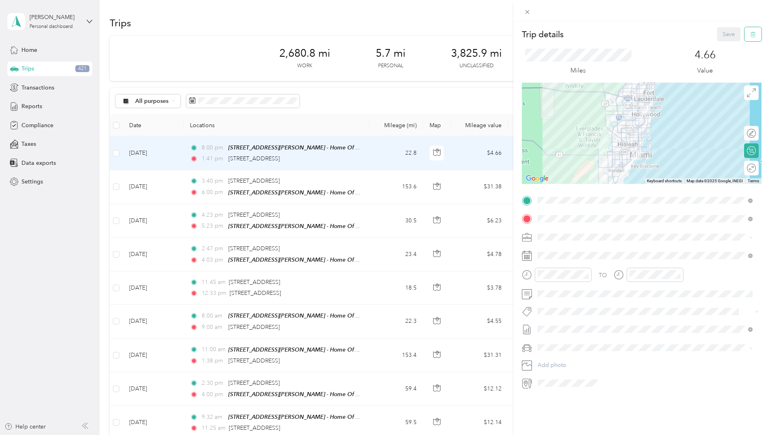
click at [750, 31] on button "button" at bounding box center [753, 34] width 17 height 14
click at [726, 40] on button "Yes" at bounding box center [723, 44] width 16 height 13
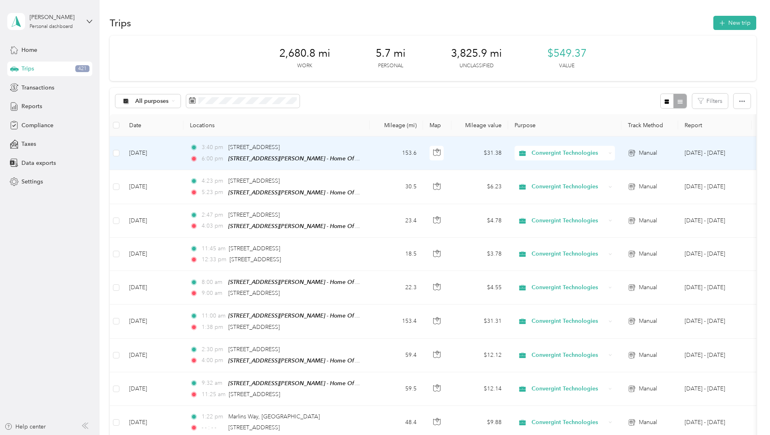
click at [172, 146] on td "[DATE]" at bounding box center [153, 153] width 61 height 34
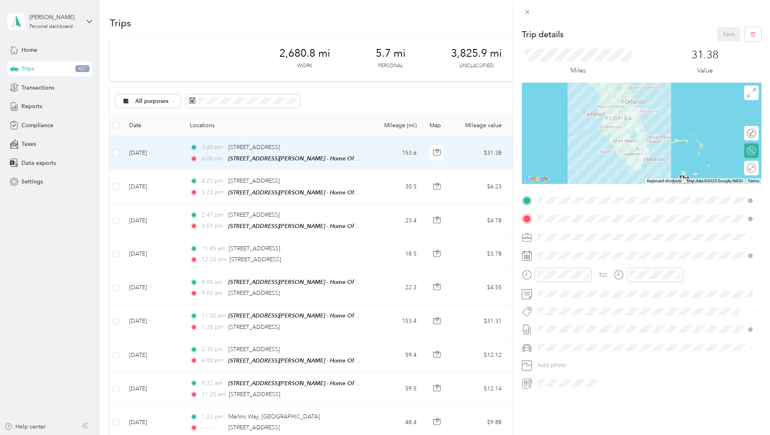
click at [530, 257] on icon at bounding box center [527, 256] width 10 height 10
click at [525, 254] on icon at bounding box center [527, 256] width 10 height 10
click at [559, 302] on icon at bounding box center [558, 301] width 8 height 8
click at [564, 343] on div "7" at bounding box center [565, 342] width 11 height 10
click at [720, 36] on button "Save" at bounding box center [728, 34] width 23 height 14
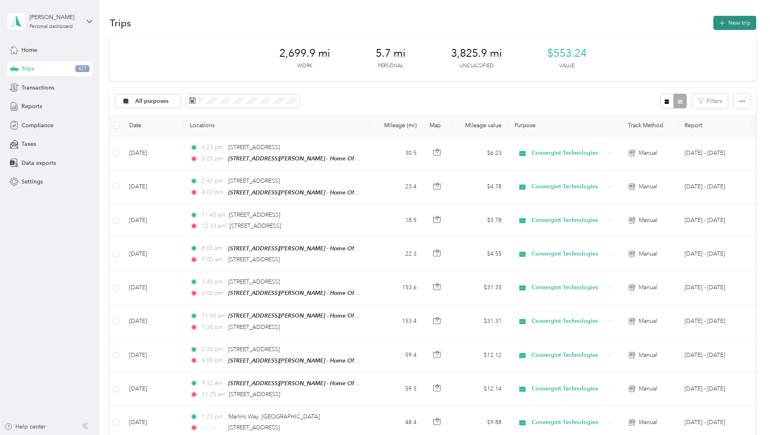
click at [743, 23] on button "New trip" at bounding box center [734, 23] width 43 height 14
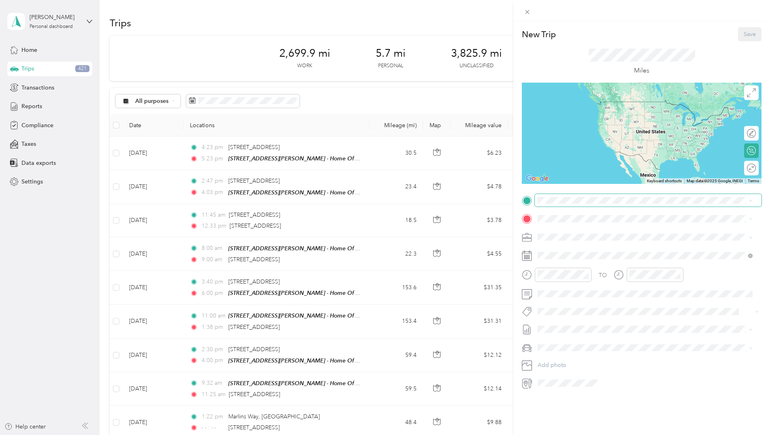
click at [553, 206] on span at bounding box center [648, 200] width 227 height 13
click at [575, 240] on span "[STREET_ADDRESS][PERSON_NAME][US_STATE]" at bounding box center [616, 241] width 126 height 7
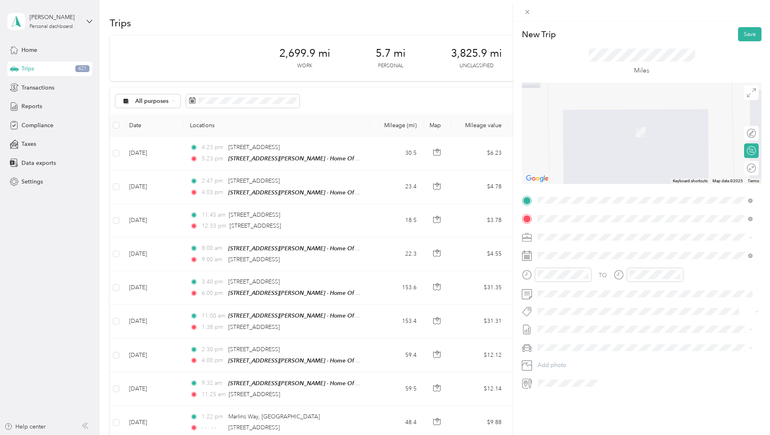
click at [592, 301] on span "[STREET_ADDRESS][US_STATE]" at bounding box center [593, 297] width 81 height 7
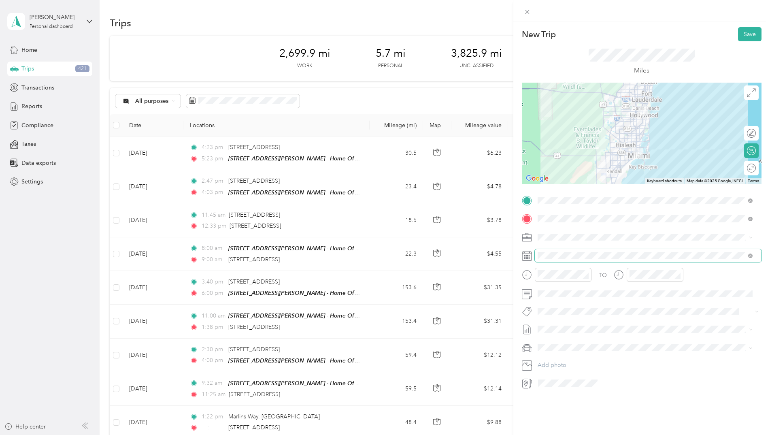
drag, startPoint x: 592, startPoint y: 313, endPoint x: 551, endPoint y: 251, distance: 74.1
click at [551, 251] on span at bounding box center [648, 255] width 227 height 13
click at [528, 253] on icon at bounding box center [527, 256] width 10 height 10
click at [558, 298] on icon at bounding box center [558, 301] width 8 height 8
click at [587, 339] on div "9" at bounding box center [586, 342] width 11 height 10
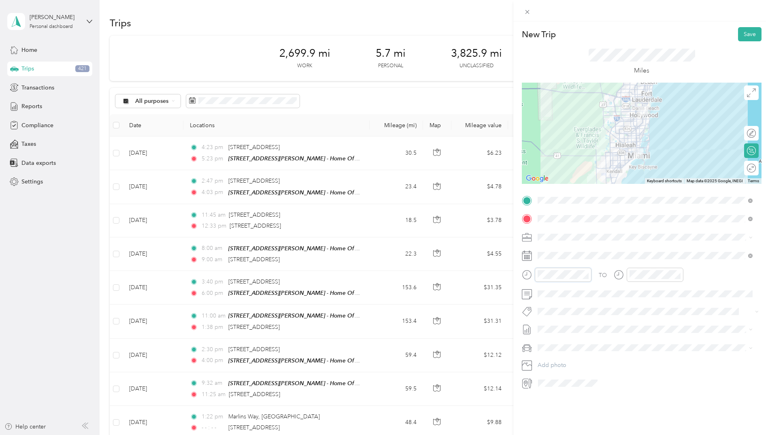
click at [432, 267] on div "New Trip Save This trip cannot be edited because it is either under review, app…" at bounding box center [385, 217] width 770 height 435
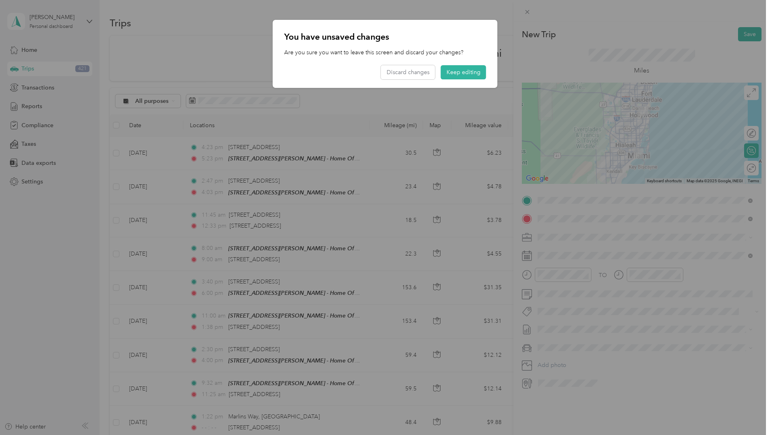
drag, startPoint x: 457, startPoint y: 75, endPoint x: 462, endPoint y: 81, distance: 8.3
click at [458, 74] on button "Keep editing" at bounding box center [463, 72] width 45 height 14
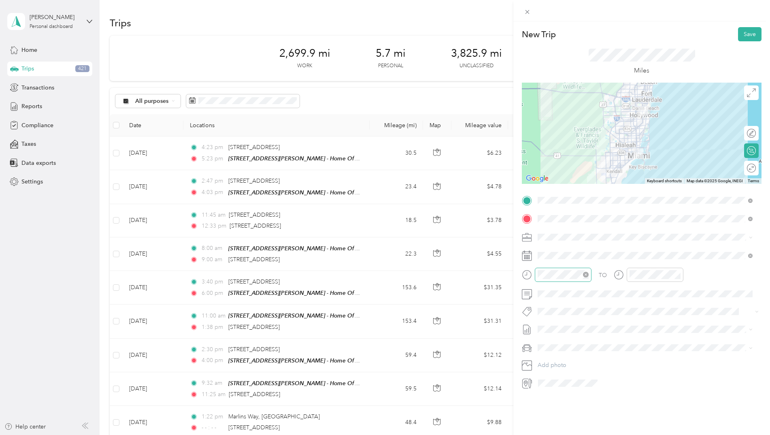
click at [537, 275] on div at bounding box center [563, 275] width 57 height 14
click at [547, 354] on div "10" at bounding box center [545, 356] width 19 height 11
click at [566, 291] on div "00" at bounding box center [569, 292] width 19 height 11
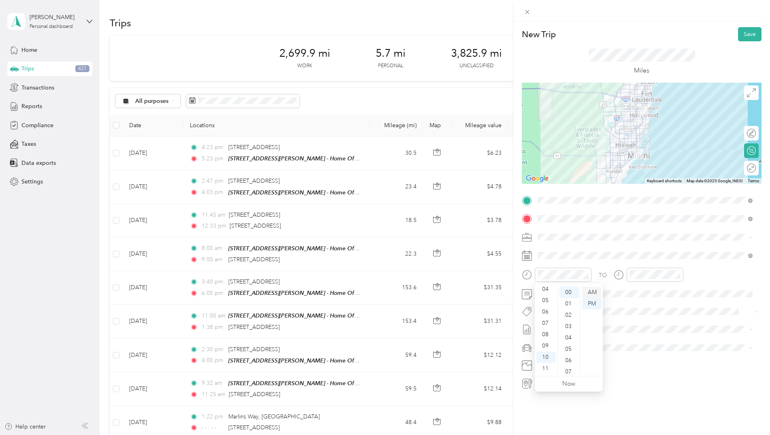
click at [592, 292] on div "AM" at bounding box center [591, 292] width 19 height 11
click at [633, 366] on div "11" at bounding box center [637, 368] width 19 height 11
click at [657, 323] on div "10" at bounding box center [660, 324] width 19 height 11
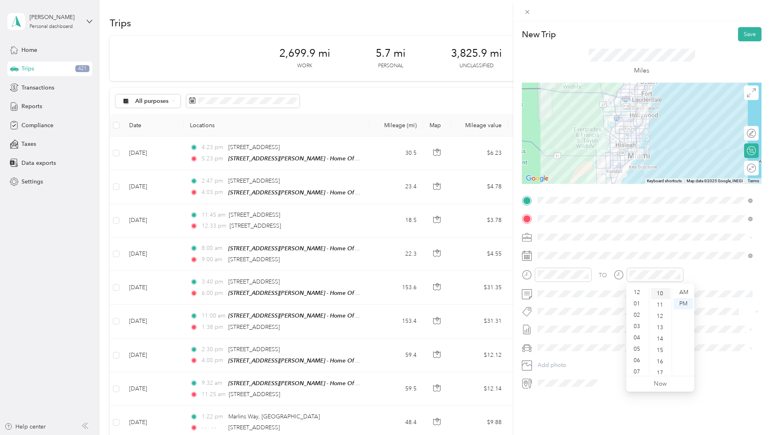
scroll to position [113, 0]
click at [685, 292] on div "AM" at bounding box center [683, 292] width 19 height 11
click at [742, 32] on button "Save" at bounding box center [749, 34] width 23 height 14
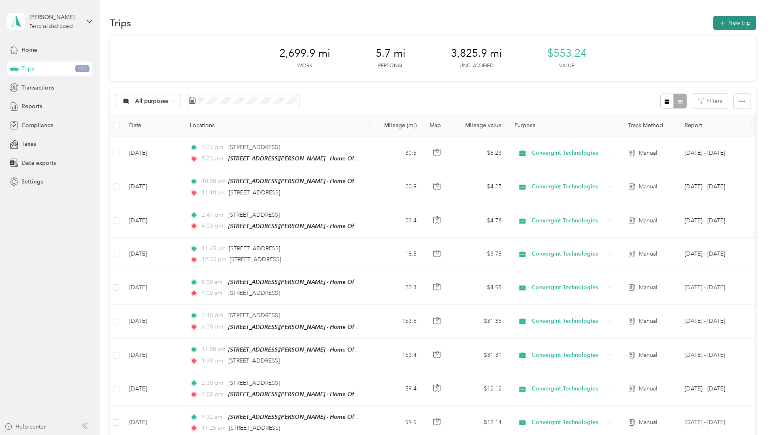
click at [736, 23] on button "New trip" at bounding box center [734, 23] width 43 height 14
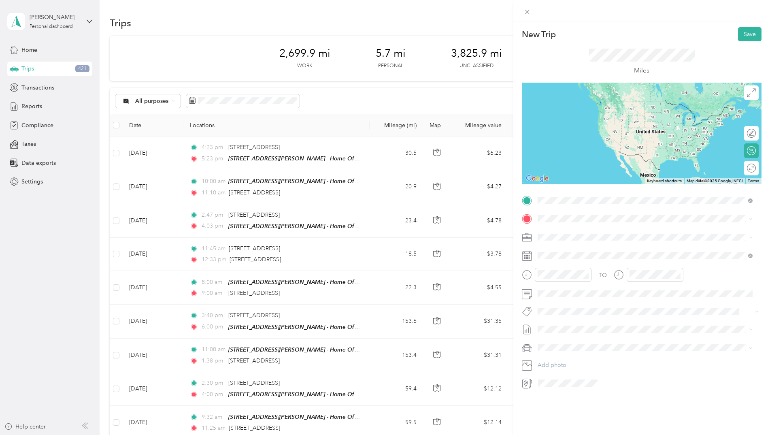
click at [567, 283] on span "[STREET_ADDRESS][US_STATE]" at bounding box center [593, 279] width 81 height 7
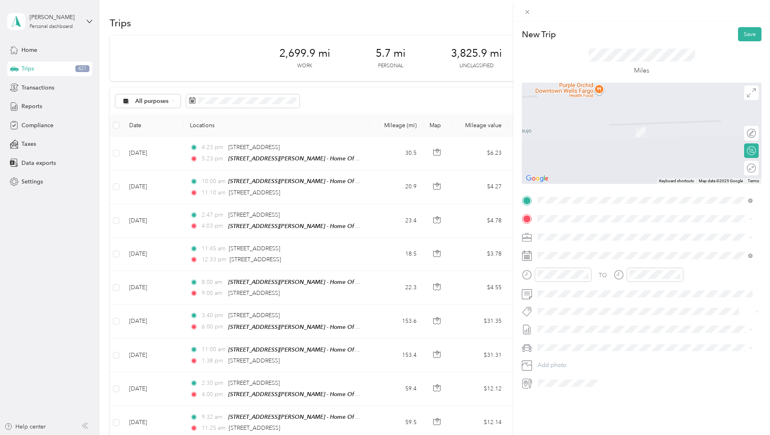
click at [567, 249] on strong "[STREET_ADDRESS][PERSON_NAME] - Home Office" at bounding box center [623, 250] width 141 height 7
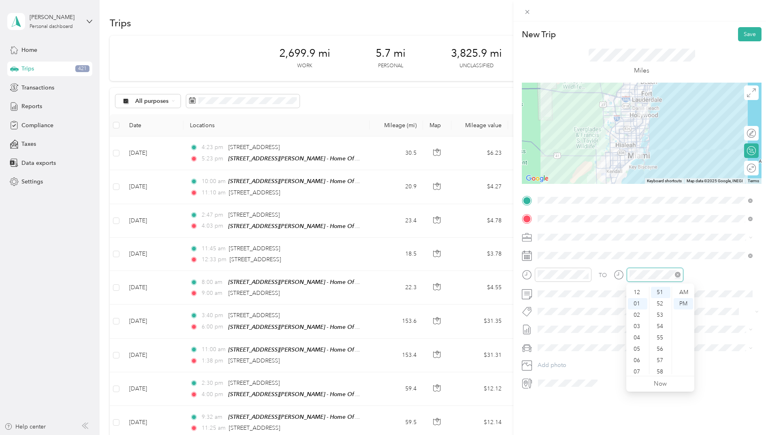
scroll to position [11, 0]
click at [637, 315] on div "03" at bounding box center [637, 314] width 19 height 11
click at [689, 302] on div "PM" at bounding box center [683, 303] width 19 height 11
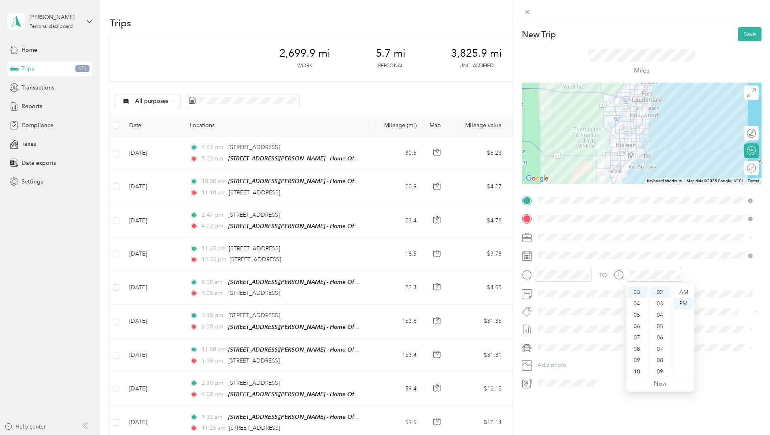
click at [714, 273] on div "TO" at bounding box center [642, 278] width 240 height 20
click at [745, 34] on button "Save" at bounding box center [749, 34] width 23 height 14
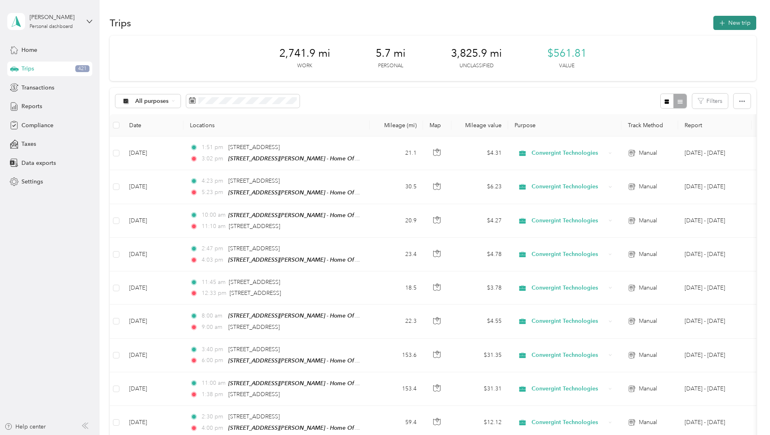
click at [733, 19] on button "New trip" at bounding box center [734, 23] width 43 height 14
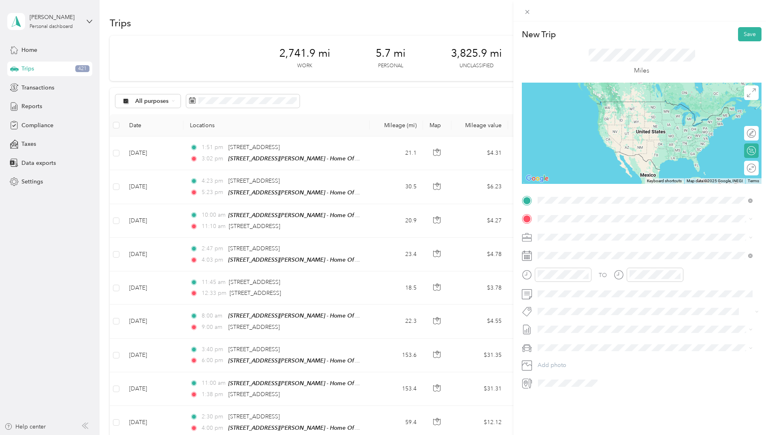
click at [590, 234] on strong "[STREET_ADDRESS][PERSON_NAME] - Home Office" at bounding box center [623, 232] width 141 height 7
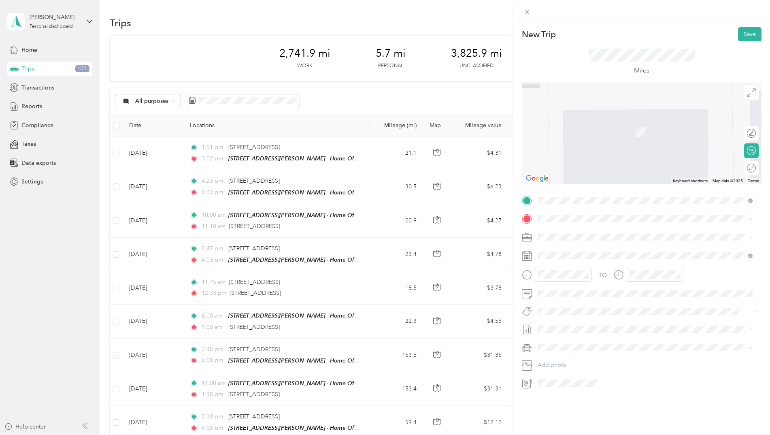
click at [579, 291] on span "[GEOGRAPHIC_DATA] Between [GEOGRAPHIC_DATA] [GEOGRAPHIC_DATA][US_STATE], [GEOGR…" at bounding box center [651, 284] width 197 height 14
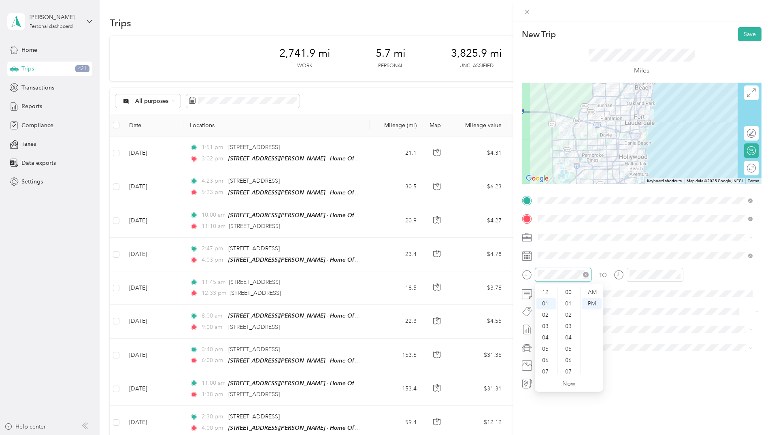
scroll to position [590, 0]
click at [545, 372] on div "08" at bounding box center [545, 371] width 19 height 11
click at [570, 292] on div "20" at bounding box center [569, 293] width 19 height 11
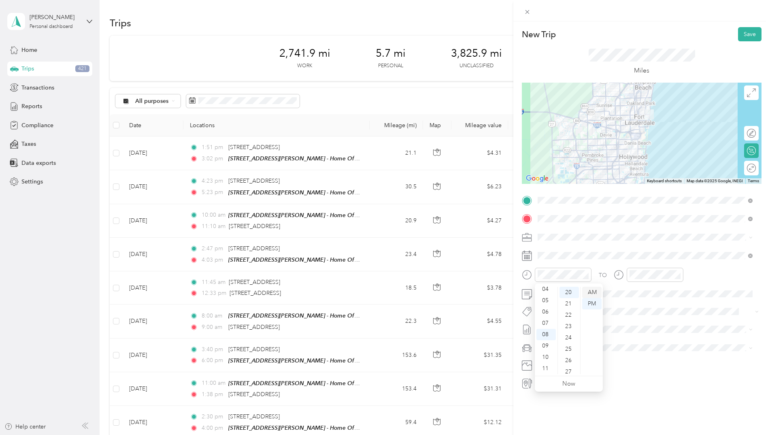
click at [591, 290] on div "AM" at bounding box center [591, 292] width 19 height 11
click at [634, 370] on div "08" at bounding box center [637, 371] width 19 height 11
click at [659, 359] on div "51" at bounding box center [660, 361] width 19 height 11
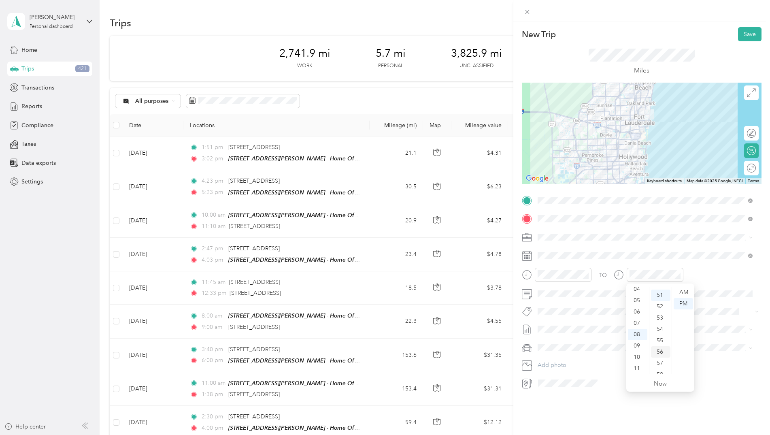
scroll to position [578, 0]
click at [684, 290] on div "AM" at bounding box center [683, 292] width 19 height 11
click at [743, 32] on button "Save" at bounding box center [749, 34] width 23 height 14
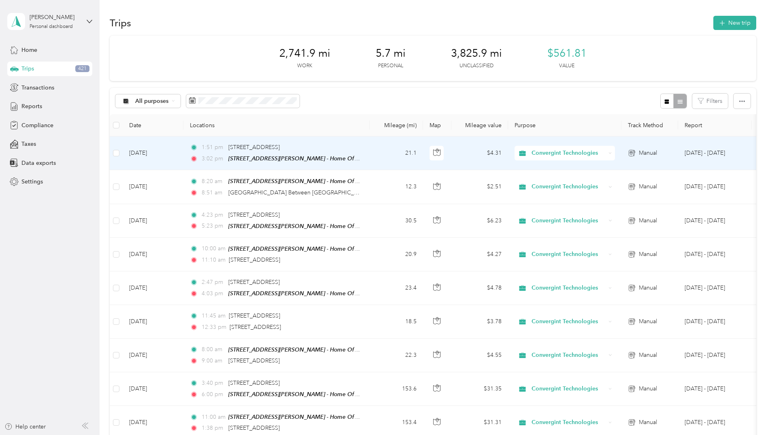
click at [178, 156] on td "[DATE]" at bounding box center [153, 153] width 61 height 34
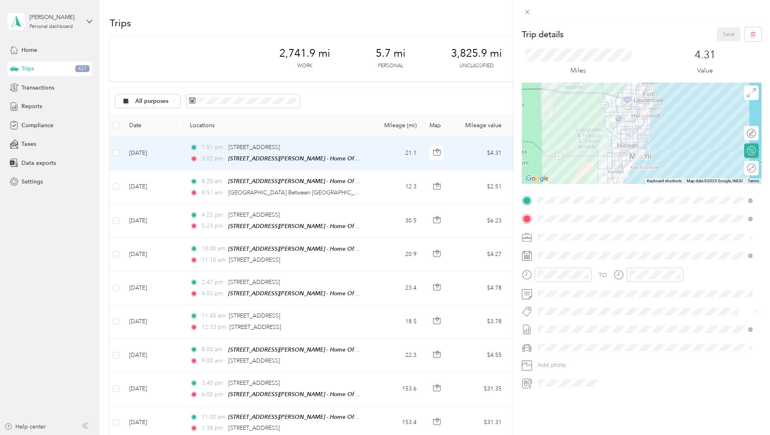
click at [527, 255] on icon at bounding box center [527, 256] width 10 height 10
click at [557, 302] on icon at bounding box center [558, 301] width 8 height 8
click at [585, 342] on div "9" at bounding box center [586, 342] width 11 height 10
click at [719, 31] on button "Save" at bounding box center [728, 34] width 23 height 14
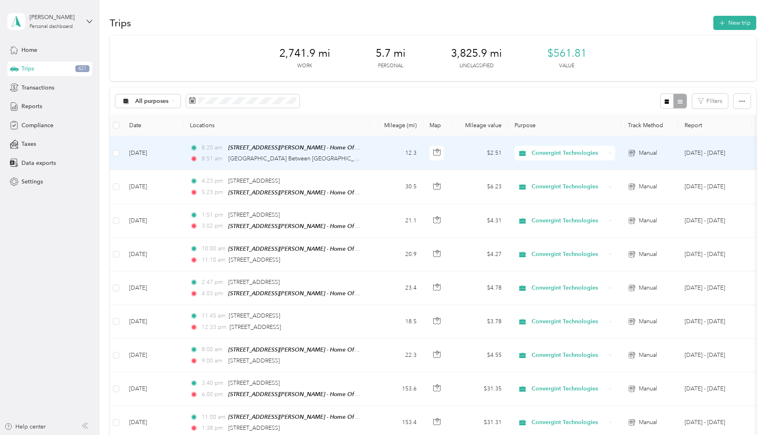
click at [163, 159] on td "[DATE]" at bounding box center [153, 153] width 61 height 34
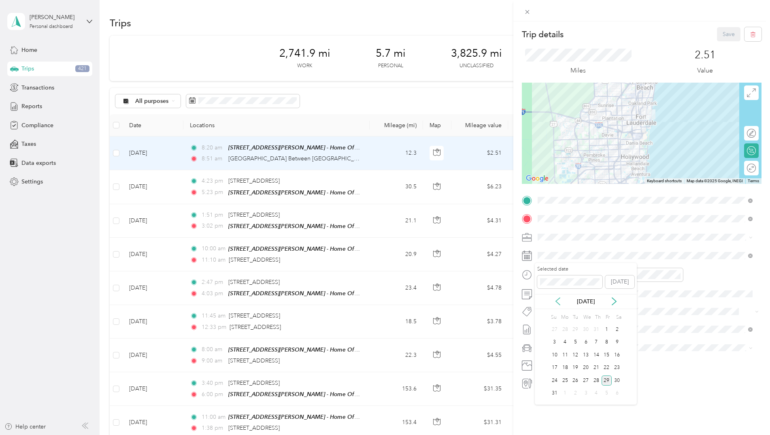
click at [558, 301] on icon at bounding box center [558, 301] width 8 height 8
click at [599, 343] on div "10" at bounding box center [596, 342] width 11 height 10
click at [718, 32] on button "Save" at bounding box center [728, 34] width 23 height 14
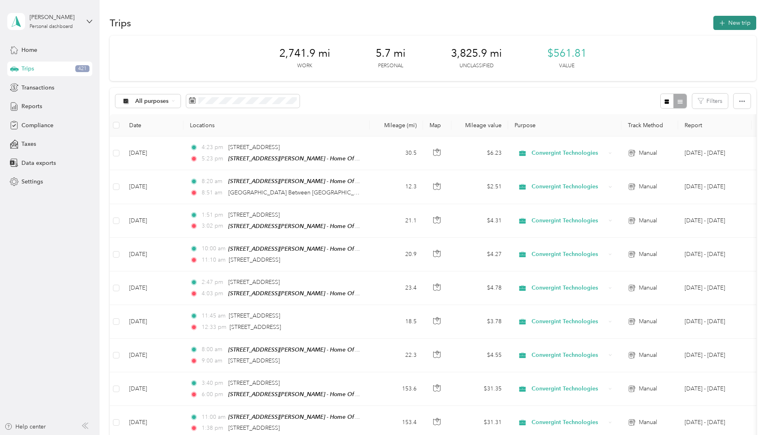
click at [739, 23] on button "New trip" at bounding box center [734, 23] width 43 height 14
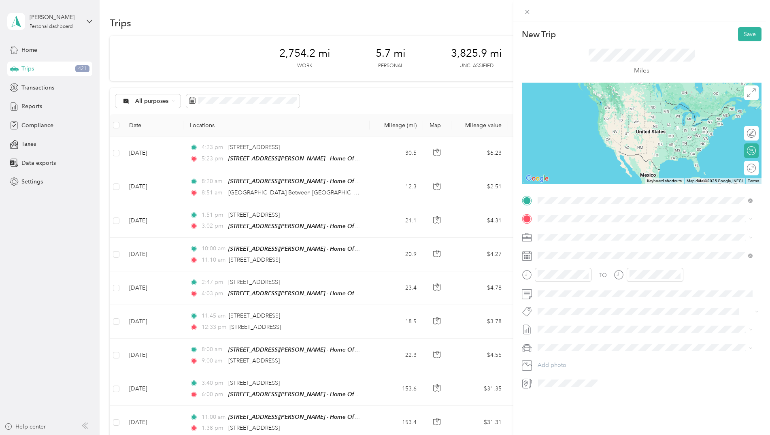
click at [589, 232] on span "[STREET_ADDRESS][US_STATE]" at bounding box center [593, 229] width 81 height 7
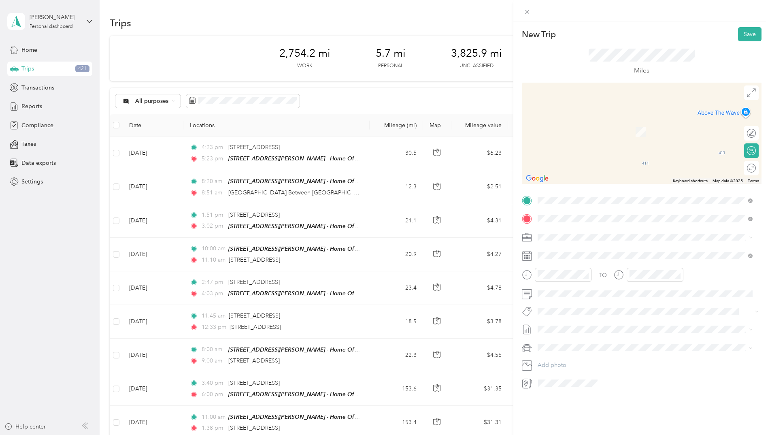
click at [594, 251] on span "[STREET_ADDRESS][US_STATE]" at bounding box center [593, 247] width 81 height 7
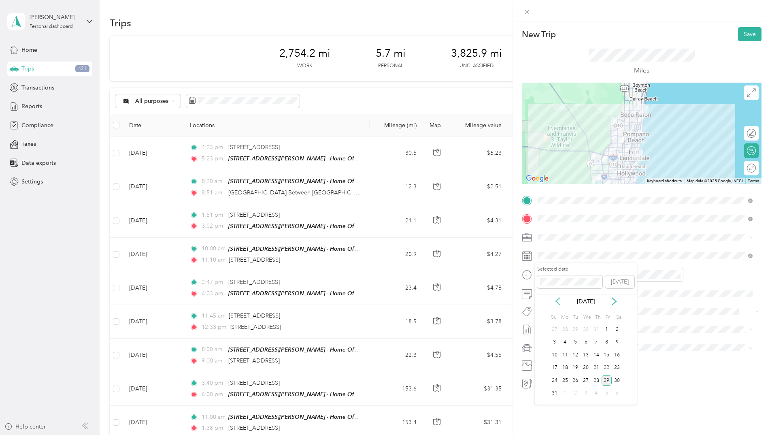
click at [558, 298] on icon at bounding box center [558, 301] width 8 height 8
click at [594, 343] on div "10" at bounding box center [596, 342] width 11 height 10
click at [548, 357] on div "10" at bounding box center [545, 356] width 19 height 11
click at [572, 324] on div "30" at bounding box center [569, 322] width 19 height 11
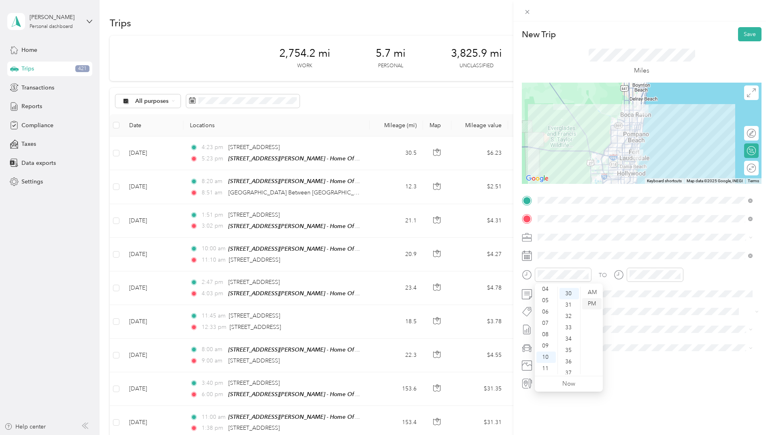
scroll to position [340, 0]
click at [597, 292] on div "AM" at bounding box center [591, 292] width 19 height 11
click at [590, 291] on div "AM" at bounding box center [591, 292] width 19 height 11
click at [636, 365] on div "11" at bounding box center [637, 368] width 19 height 11
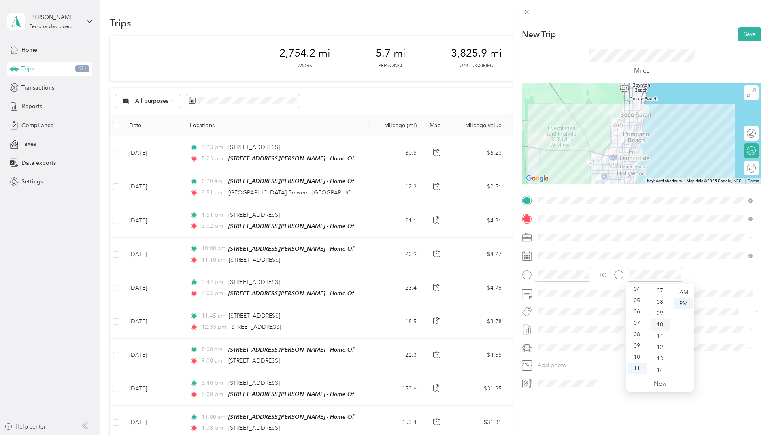
scroll to position [121, 0]
click at [657, 341] on div "15" at bounding box center [660, 340] width 19 height 11
click at [681, 289] on div "AM" at bounding box center [683, 292] width 19 height 11
click at [745, 34] on button "Save" at bounding box center [749, 34] width 23 height 14
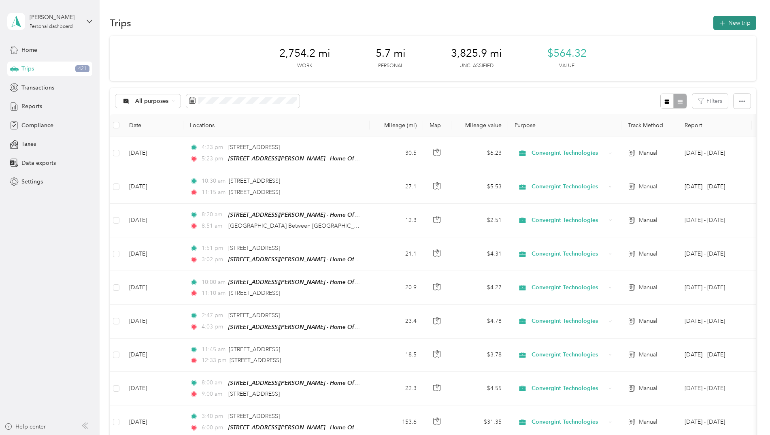
click at [732, 28] on button "New trip" at bounding box center [734, 23] width 43 height 14
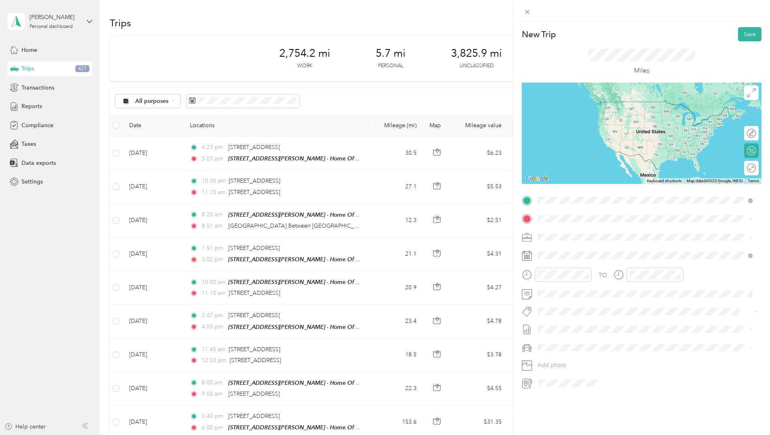
click at [603, 233] on span "[STREET_ADDRESS][US_STATE]" at bounding box center [593, 229] width 81 height 7
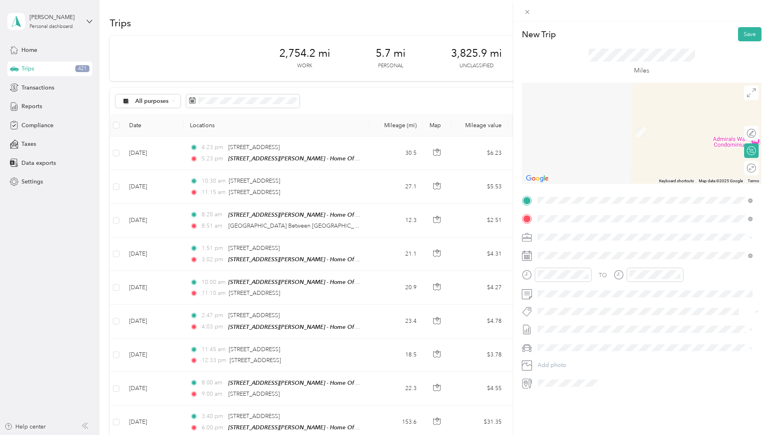
drag, startPoint x: 599, startPoint y: 264, endPoint x: 600, endPoint y: 260, distance: 5.0
click at [599, 263] on div "[STREET_ADDRESS][PERSON_NAME] - Home Office [STREET_ADDRESS][PERSON_NAME][US_ST…" at bounding box center [645, 256] width 209 height 20
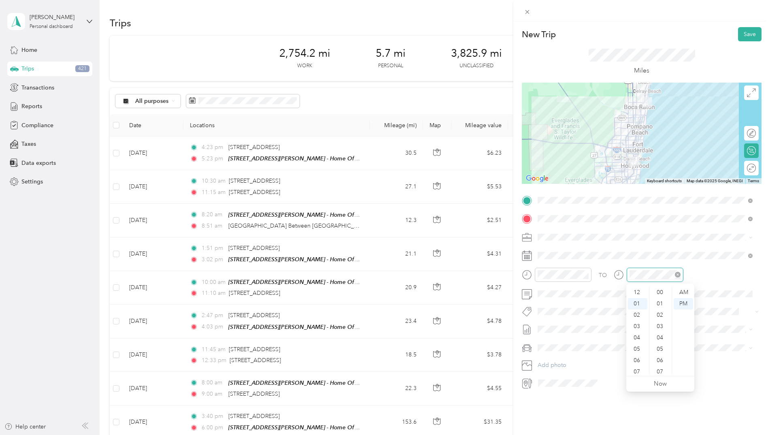
scroll to position [593, 0]
click at [637, 300] on div "02" at bounding box center [637, 303] width 19 height 11
click at [660, 335] on div "10" at bounding box center [660, 339] width 19 height 11
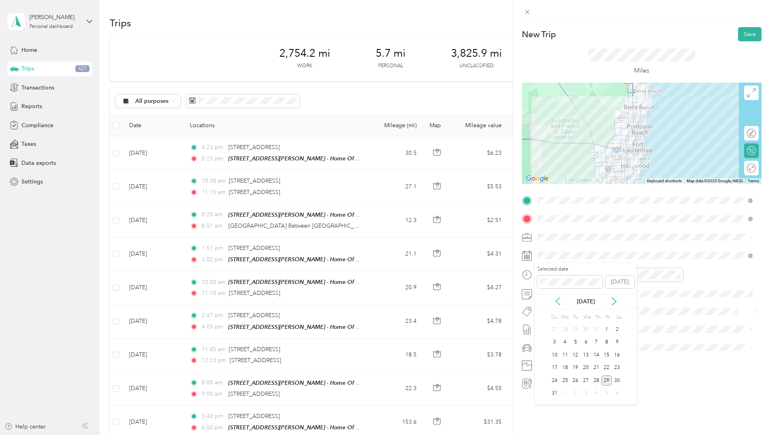
click at [557, 303] on icon at bounding box center [558, 301] width 8 height 8
click at [594, 342] on div "10" at bounding box center [596, 342] width 11 height 10
click at [738, 34] on button "Save" at bounding box center [749, 34] width 23 height 14
